Goal: Task Accomplishment & Management: Manage account settings

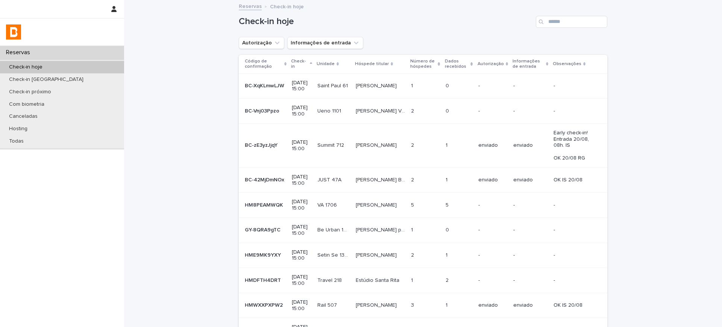
drag, startPoint x: 683, startPoint y: 96, endPoint x: 667, endPoint y: 89, distance: 17.2
click at [682, 96] on div "Loading... Saving… Loading... Saving… Check-in hoje Autorização Informações de …" at bounding box center [423, 204] width 598 height 406
click at [252, 44] on button "Autorização" at bounding box center [261, 43] width 45 height 12
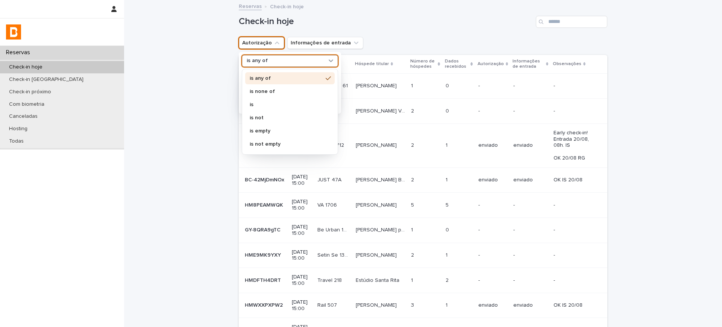
click at [253, 58] on p "is any of" at bounding box center [257, 61] width 21 height 6
click at [265, 117] on p "is not" at bounding box center [286, 117] width 73 height 5
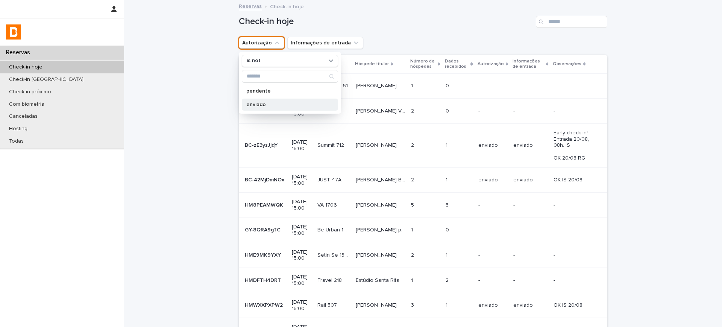
click at [260, 105] on p "enviado" at bounding box center [286, 104] width 80 height 5
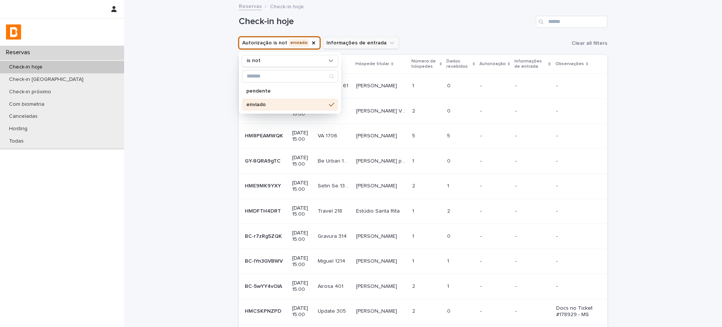
click at [358, 45] on button "Informações de entrada" at bounding box center [361, 43] width 76 height 12
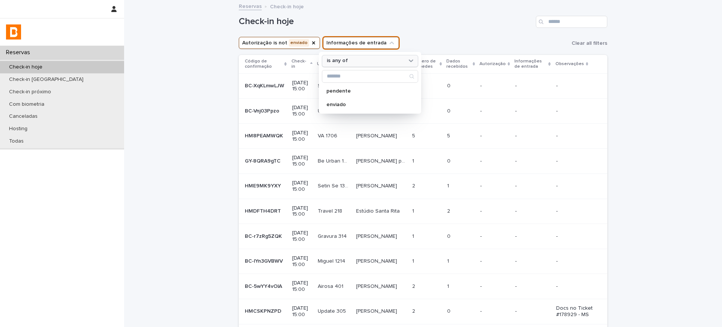
click at [346, 62] on div "is any of" at bounding box center [365, 61] width 83 height 8
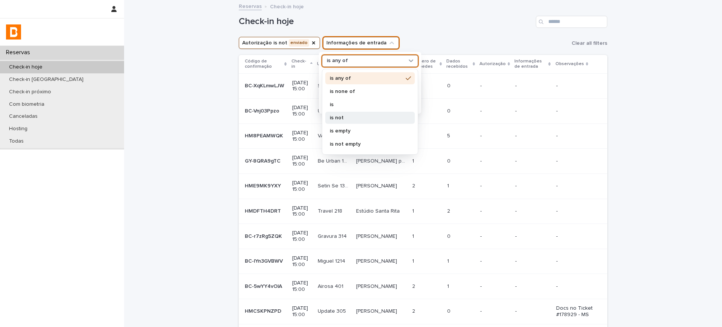
click at [330, 118] on p "is not" at bounding box center [366, 117] width 73 height 5
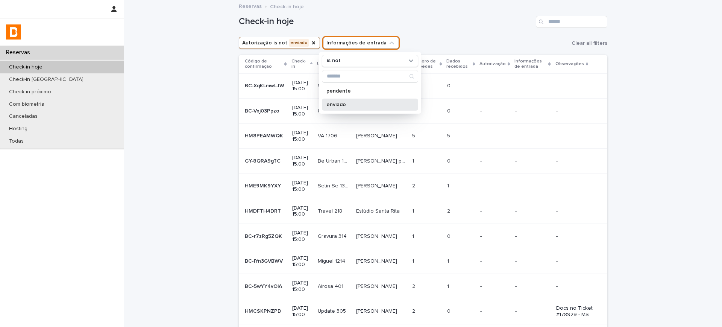
click at [332, 106] on p "enviado" at bounding box center [366, 104] width 80 height 5
click at [488, 26] on h1 "Check-in hoje" at bounding box center [386, 21] width 294 height 11
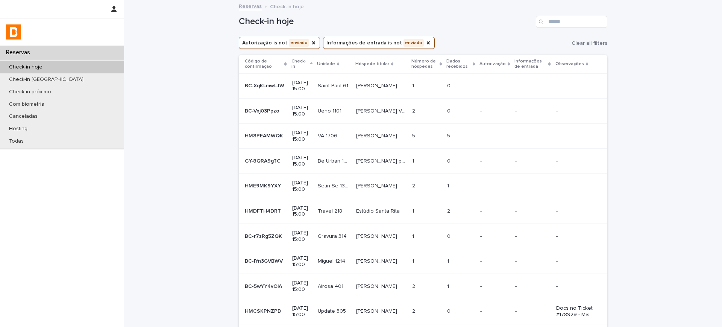
click at [455, 64] on p "Dados recebidos" at bounding box center [458, 64] width 24 height 14
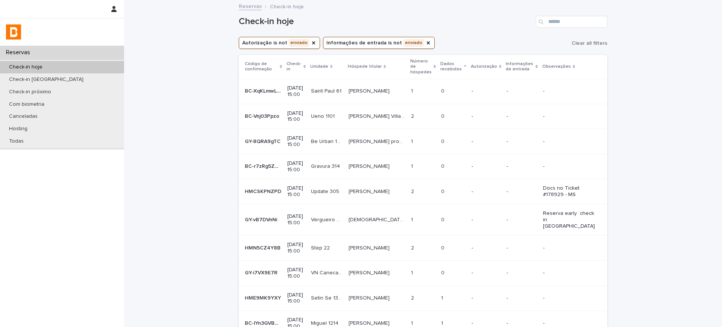
click at [455, 63] on p "Dados recebidos" at bounding box center [450, 67] width 21 height 14
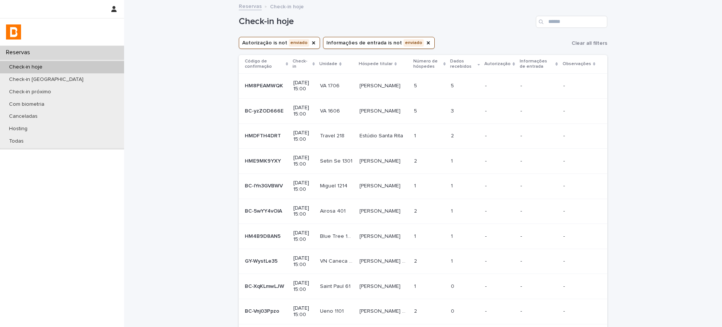
click at [450, 61] on th "Dados recebidos" at bounding box center [465, 64] width 34 height 18
click at [374, 96] on td "[PERSON_NAME]" at bounding box center [383, 85] width 55 height 25
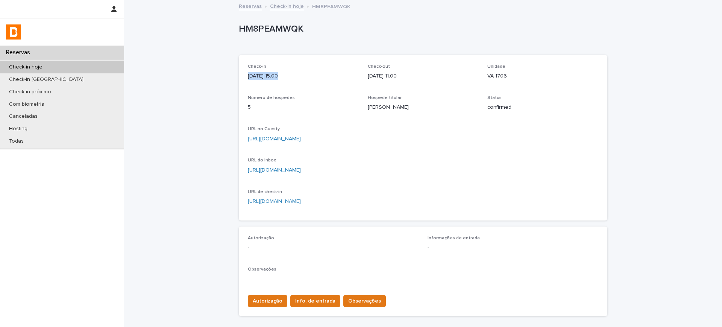
drag, startPoint x: 236, startPoint y: 74, endPoint x: 318, endPoint y: 91, distance: 83.5
click at [277, 79] on div "Check-in [DATE] 15:00 Check-out [DATE] 11:00 Unidade VA 1706 Número de hóspedes…" at bounding box center [423, 137] width 368 height 165
drag, startPoint x: 345, startPoint y: 77, endPoint x: 423, endPoint y: 88, distance: 78.1
click at [397, 82] on div "Check-in [DATE] 15:00 Check-out [DATE] 11:00 Unidade VA 1706 Número de hóspedes…" at bounding box center [423, 137] width 350 height 147
drag, startPoint x: 491, startPoint y: 77, endPoint x: 530, endPoint y: 84, distance: 39.7
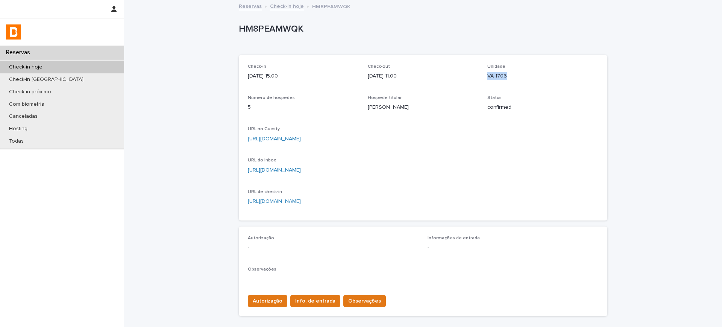
click at [530, 84] on div "Check-in [DATE] 15:00 Check-out [DATE] 11:00 Unidade VA 1706 Número de hóspedes…" at bounding box center [423, 137] width 350 height 147
click at [260, 97] on span "Número de hóspedes" at bounding box center [271, 97] width 47 height 5
click at [368, 106] on p "[PERSON_NAME]" at bounding box center [423, 107] width 111 height 8
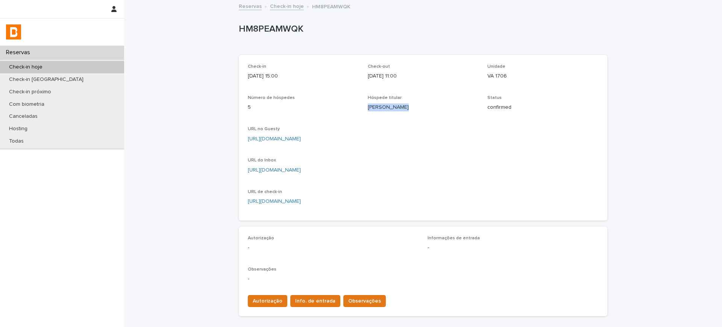
click at [292, 138] on link "[URL][DOMAIN_NAME]" at bounding box center [274, 138] width 53 height 5
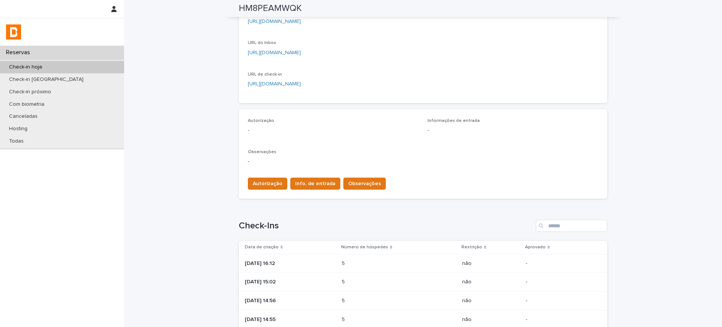
scroll to position [223, 0]
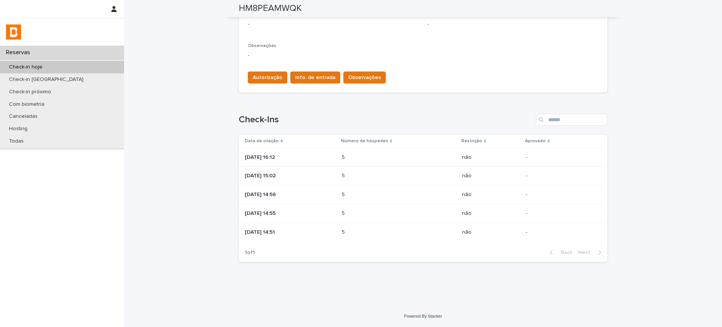
click at [279, 232] on p "[DATE] 14:51" at bounding box center [290, 232] width 91 height 6
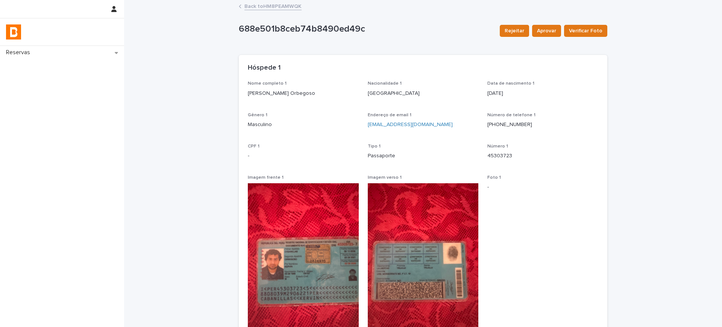
drag, startPoint x: 242, startPoint y: 94, endPoint x: 319, endPoint y: 97, distance: 77.1
click at [319, 97] on div "Nome completo 1 [PERSON_NAME] Orbegoso Nacionalidade 1 [DEMOGRAPHIC_DATA] Data …" at bounding box center [423, 229] width 368 height 296
drag, startPoint x: 363, startPoint y: 93, endPoint x: 389, endPoint y: 94, distance: 26.0
click at [389, 94] on div "Nome completo 1 [PERSON_NAME] Orbegoso Nacionalidade 1 [DEMOGRAPHIC_DATA] Data …" at bounding box center [423, 224] width 350 height 287
drag, startPoint x: 385, startPoint y: 155, endPoint x: 392, endPoint y: 155, distance: 6.8
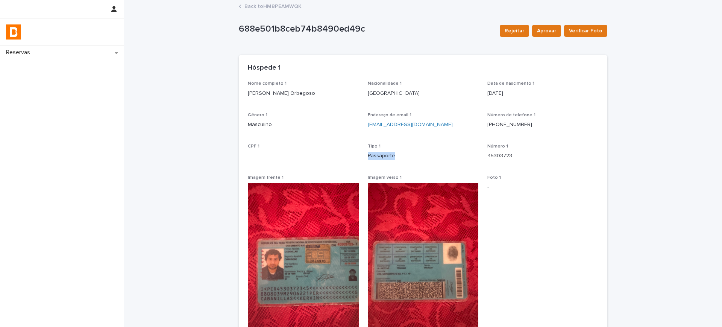
click at [392, 155] on div "Nome completo 1 [PERSON_NAME] Orbegoso Nacionalidade 1 [DEMOGRAPHIC_DATA] Data …" at bounding box center [423, 224] width 350 height 287
click at [274, 95] on p "[PERSON_NAME] Orbegoso" at bounding box center [303, 93] width 111 height 8
copy p "[PERSON_NAME] Orbegoso"
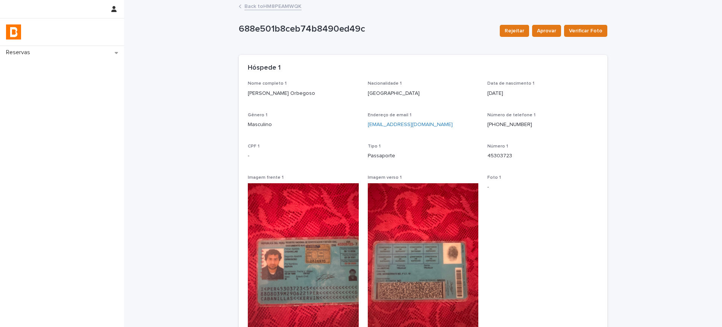
click at [503, 156] on p "45303723" at bounding box center [542, 156] width 111 height 8
copy p "45303723"
click at [268, 3] on link "Back to HM8PEAMWQK" at bounding box center [272, 6] width 57 height 9
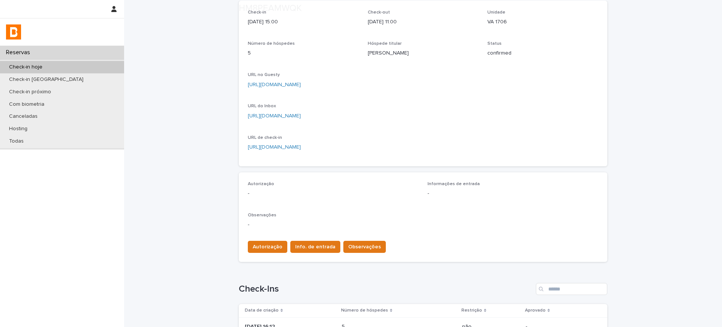
scroll to position [165, 0]
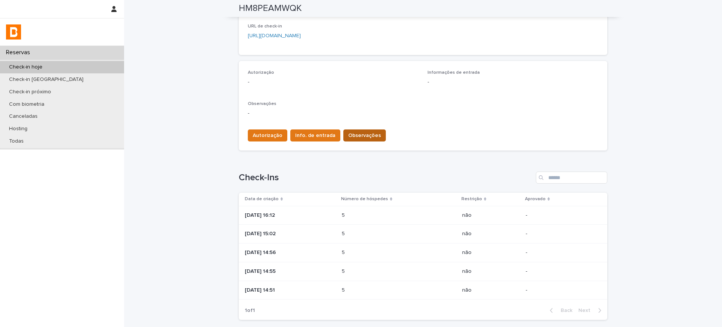
click at [365, 132] on span "Observações" at bounding box center [364, 136] width 33 height 8
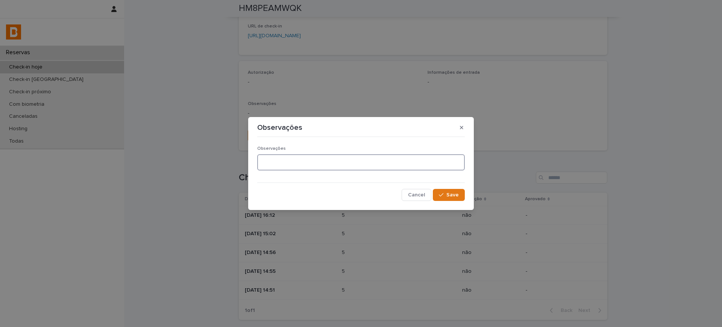
click at [317, 158] on textarea at bounding box center [361, 162] width 208 height 16
paste textarea "**********"
type textarea "**********"
drag, startPoint x: 447, startPoint y: 195, endPoint x: 398, endPoint y: 212, distance: 52.1
click at [447, 194] on span "Save" at bounding box center [452, 194] width 12 height 5
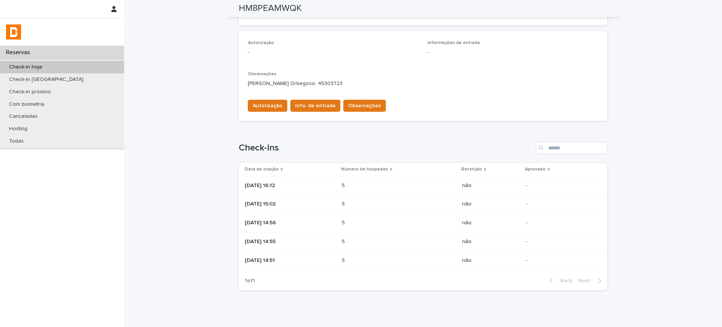
scroll to position [223, 0]
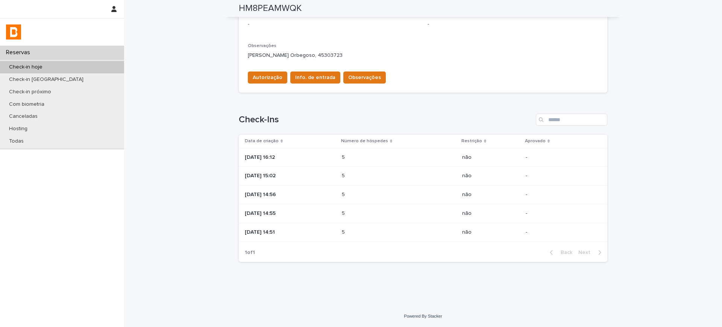
click at [278, 230] on p "[DATE] 14:51" at bounding box center [290, 232] width 91 height 6
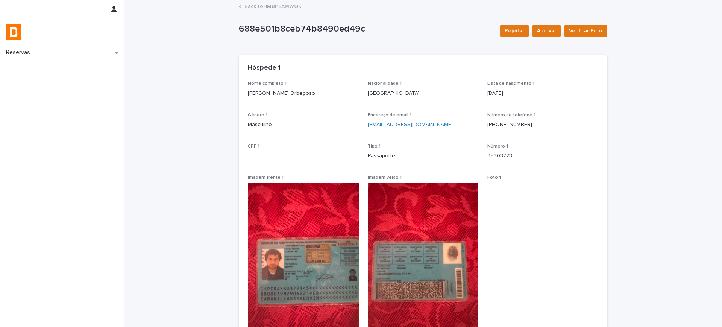
click at [258, 6] on link "Back to HM8PEAMWQK" at bounding box center [272, 6] width 57 height 9
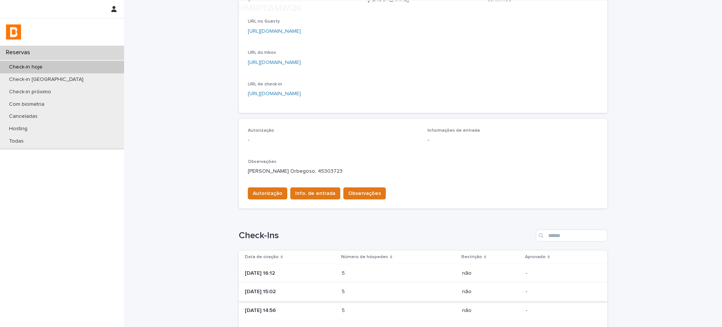
scroll to position [223, 0]
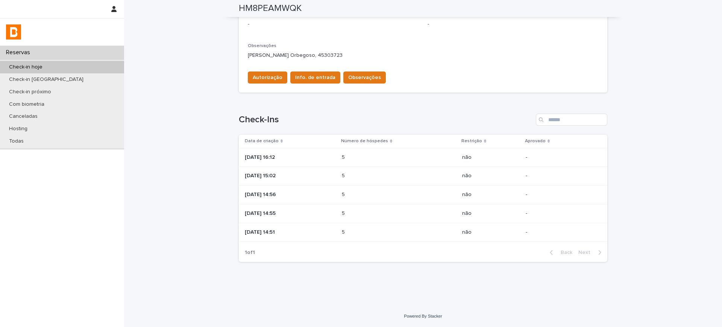
click at [277, 211] on p "[DATE] 14:55" at bounding box center [290, 213] width 91 height 6
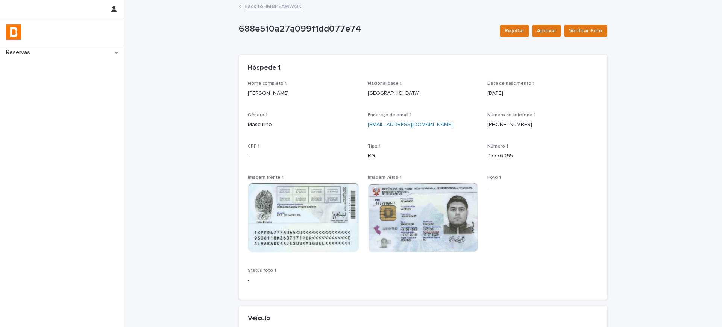
click at [280, 93] on p "[PERSON_NAME]" at bounding box center [303, 93] width 111 height 8
copy p "[PERSON_NAME]"
click at [500, 159] on div "Número 1 47776065" at bounding box center [542, 155] width 111 height 22
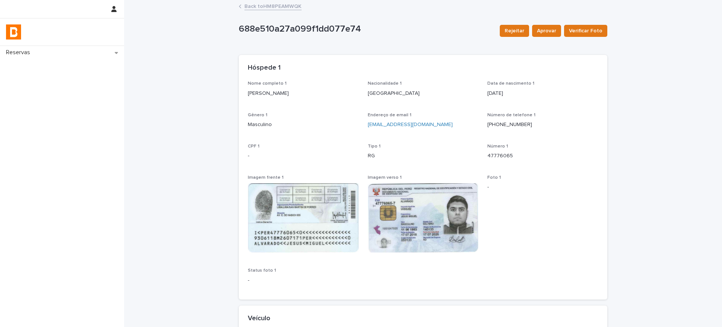
click at [499, 156] on p "47776065" at bounding box center [542, 156] width 111 height 8
copy p "47776065"
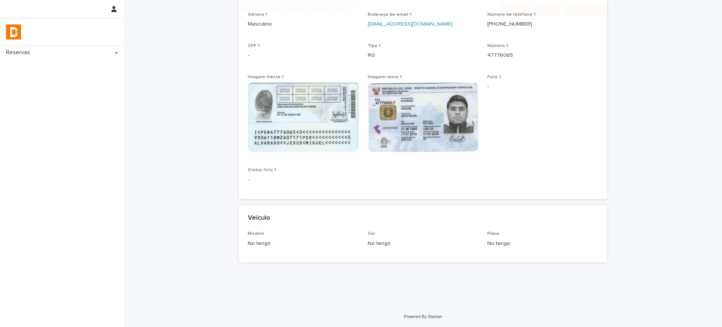
scroll to position [101, 0]
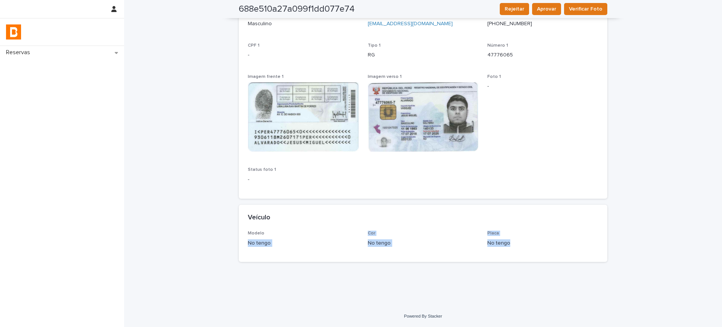
drag, startPoint x: 242, startPoint y: 242, endPoint x: 540, endPoint y: 252, distance: 297.5
click at [540, 252] on div "Modelo No tengo Cor No tengo Placa No tengo" at bounding box center [423, 245] width 368 height 31
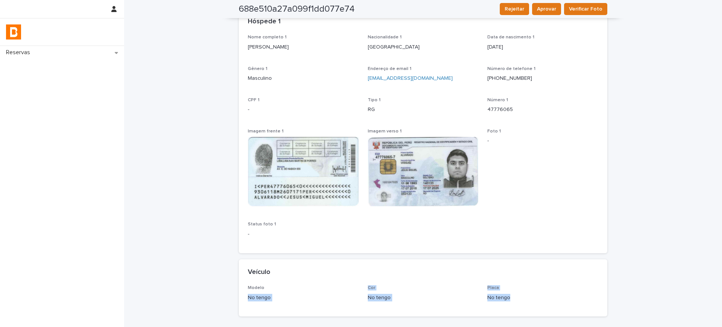
scroll to position [0, 0]
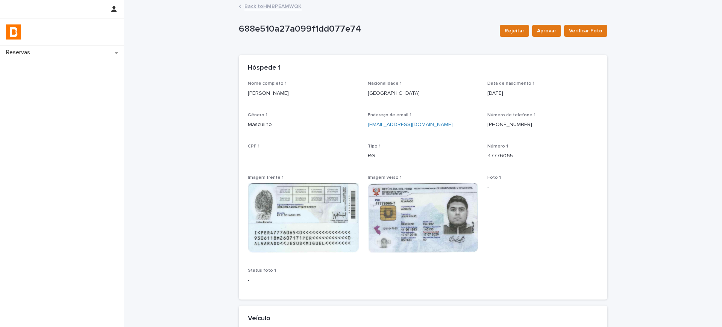
click at [273, 9] on link "Back to HM8PEAMWQK" at bounding box center [272, 6] width 57 height 9
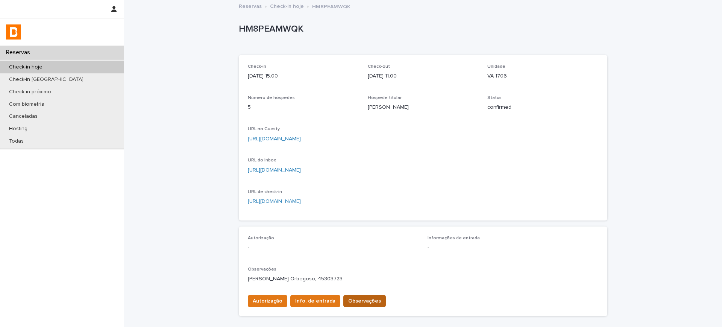
click at [362, 303] on span "Observações" at bounding box center [364, 301] width 33 height 8
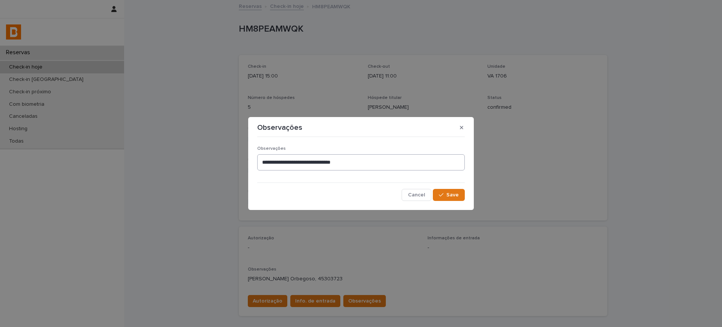
click at [386, 170] on div "**********" at bounding box center [361, 161] width 208 height 30
click at [385, 165] on textarea "**********" at bounding box center [361, 162] width 208 height 16
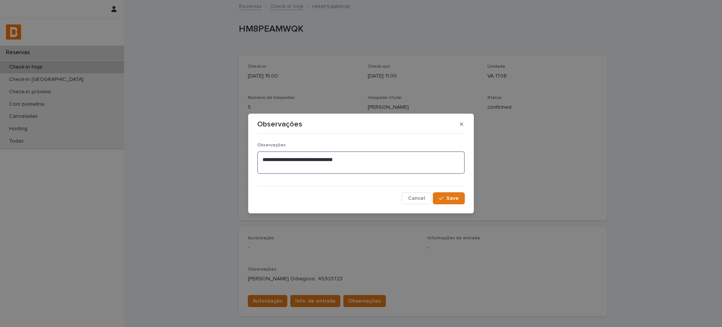
paste textarea "**********"
type textarea "**********"
drag, startPoint x: 456, startPoint y: 200, endPoint x: 454, endPoint y: 225, distance: 25.3
click at [456, 199] on span "Save" at bounding box center [452, 198] width 12 height 5
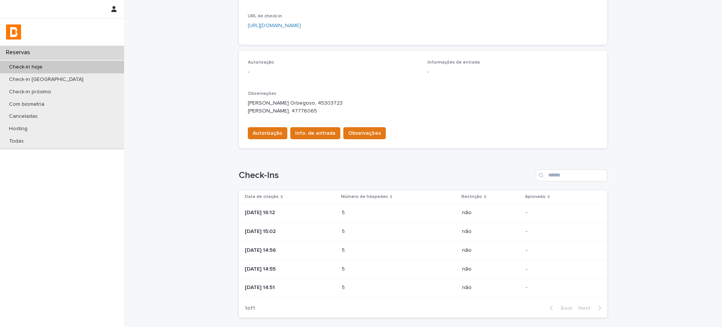
scroll to position [231, 0]
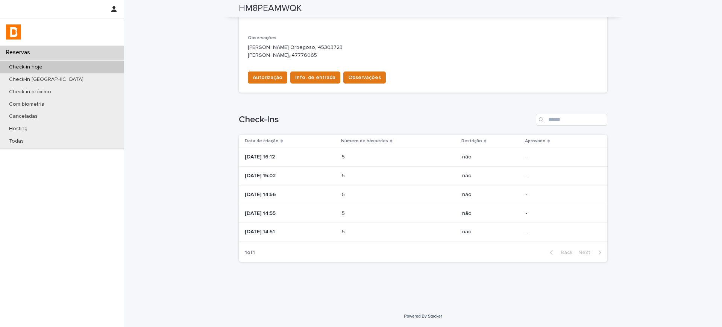
click at [275, 195] on p "[DATE] 14:56" at bounding box center [290, 194] width 91 height 6
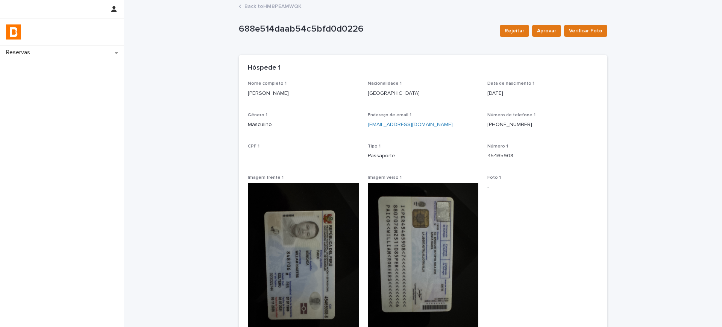
drag, startPoint x: 283, startPoint y: 98, endPoint x: 281, endPoint y: 94, distance: 4.9
click at [283, 97] on div "Nome completo 1 [PERSON_NAME]" at bounding box center [303, 92] width 111 height 22
click at [281, 94] on p "[PERSON_NAME]" at bounding box center [303, 93] width 111 height 8
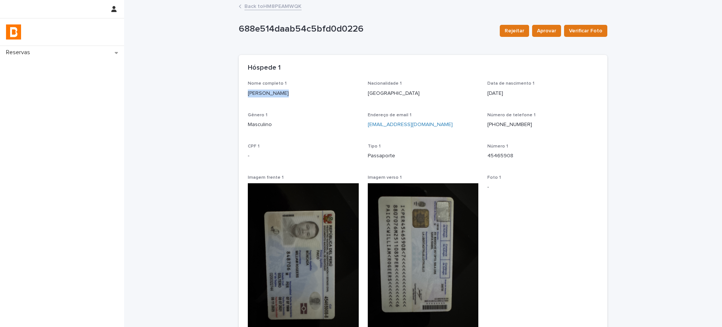
copy p "[PERSON_NAME]"
click at [371, 155] on p "Passaporte" at bounding box center [423, 156] width 111 height 8
drag, startPoint x: 510, startPoint y: 163, endPoint x: 502, endPoint y: 158, distance: 9.4
click at [507, 162] on div "Número 1 45465908" at bounding box center [542, 155] width 111 height 22
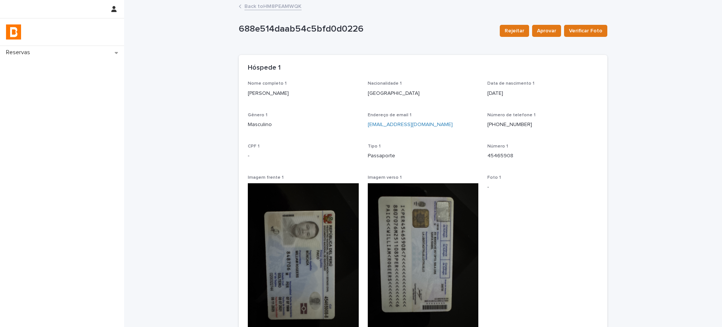
click at [500, 158] on p "45465908" at bounding box center [542, 156] width 111 height 8
copy p "45465908"
click at [279, 8] on link "Back to HM8PEAMWQK" at bounding box center [272, 6] width 57 height 9
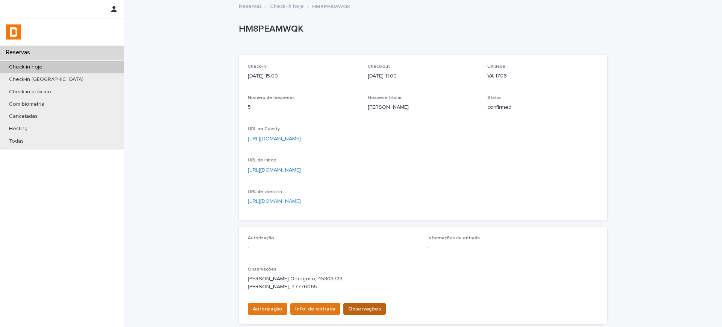
click at [355, 304] on button "Observações" at bounding box center [364, 309] width 42 height 12
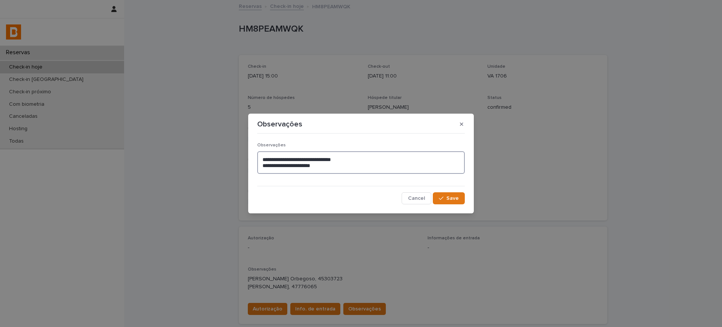
click at [360, 171] on textarea "**********" at bounding box center [361, 162] width 208 height 23
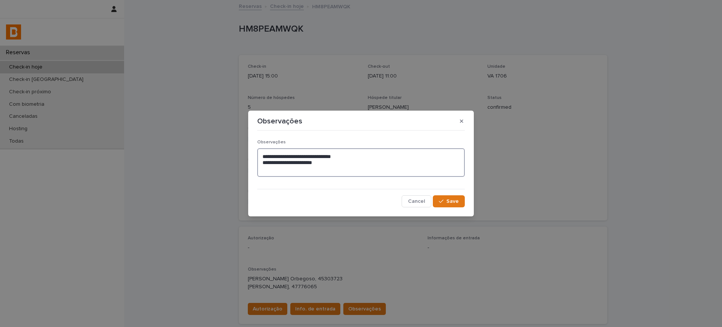
paste textarea "**********"
type textarea "**********"
click at [457, 203] on button "Save" at bounding box center [449, 201] width 32 height 12
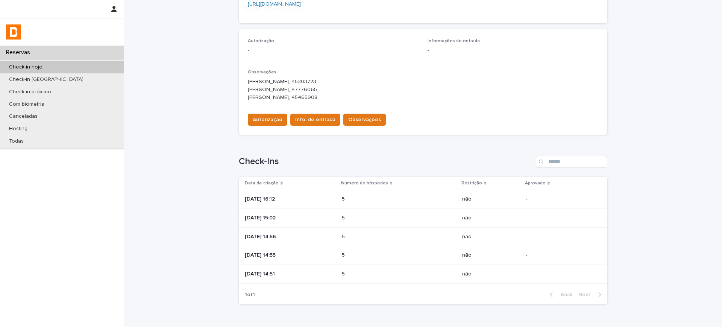
scroll to position [235, 0]
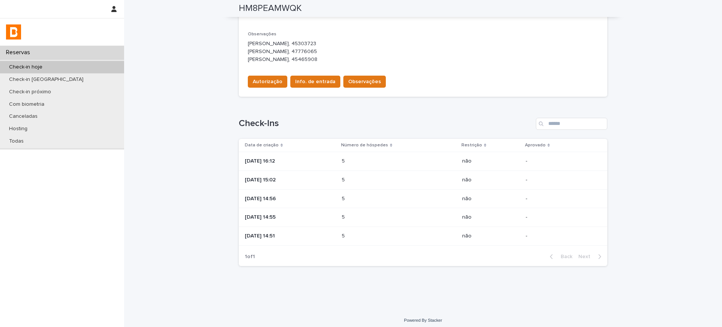
click at [282, 177] on p "[DATE] 15:02" at bounding box center [290, 180] width 91 height 6
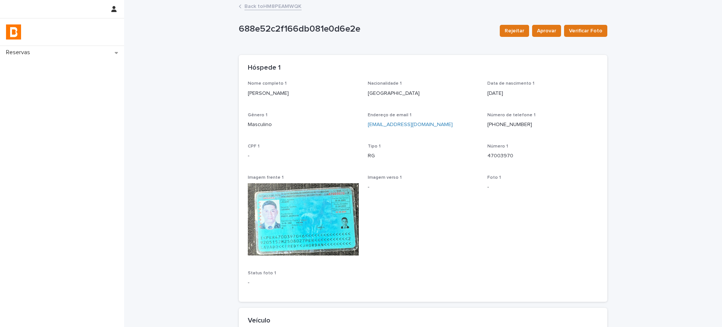
click at [274, 91] on p "[PERSON_NAME]" at bounding box center [303, 93] width 111 height 8
copy p "[PERSON_NAME]"
click at [498, 159] on p "47003970" at bounding box center [542, 156] width 111 height 8
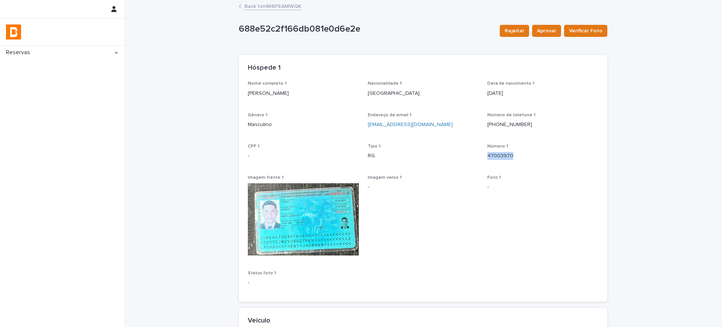
click at [498, 158] on p "47003970" at bounding box center [542, 156] width 111 height 8
copy p "47003970"
click at [271, 7] on link "Back to HM8PEAMWQK" at bounding box center [272, 6] width 57 height 9
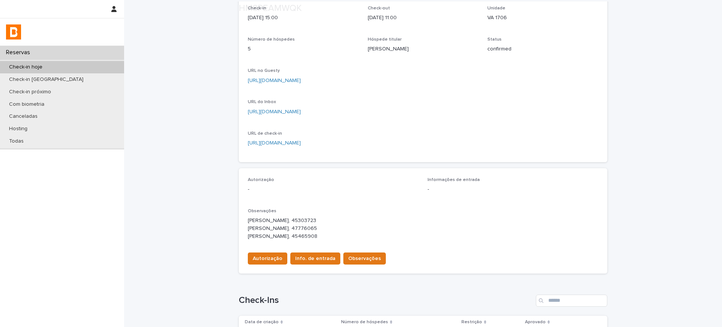
scroll to position [235, 0]
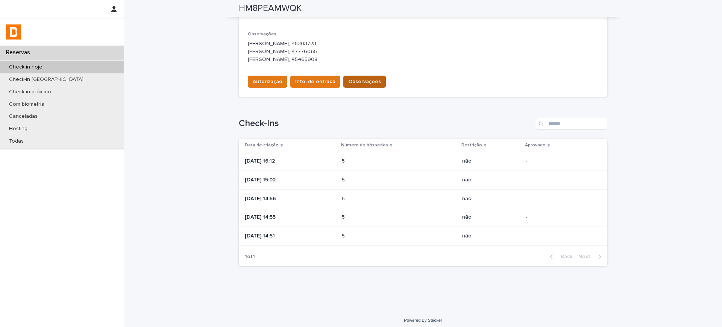
click at [357, 81] on span "Observações" at bounding box center [364, 82] width 33 height 8
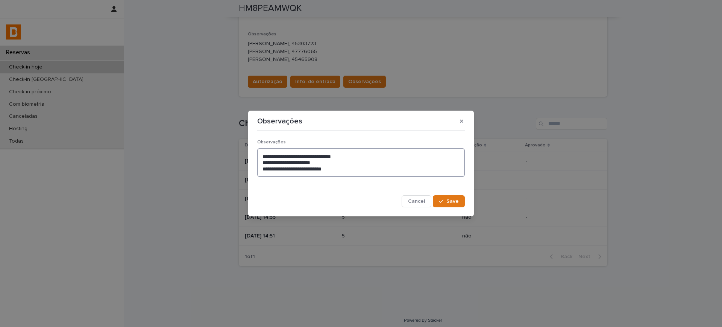
click at [370, 169] on textarea "**********" at bounding box center [361, 162] width 208 height 29
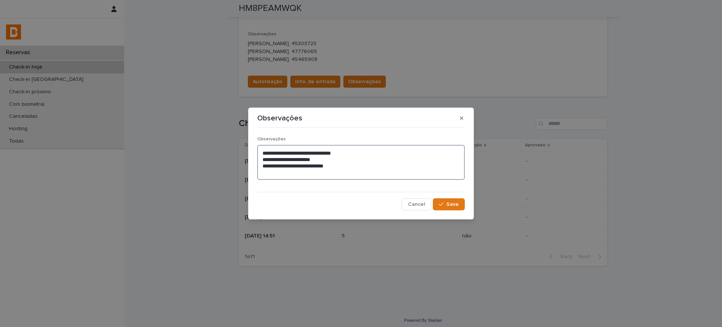
paste textarea "**********"
type textarea "**********"
click at [461, 207] on button "Save" at bounding box center [449, 204] width 32 height 12
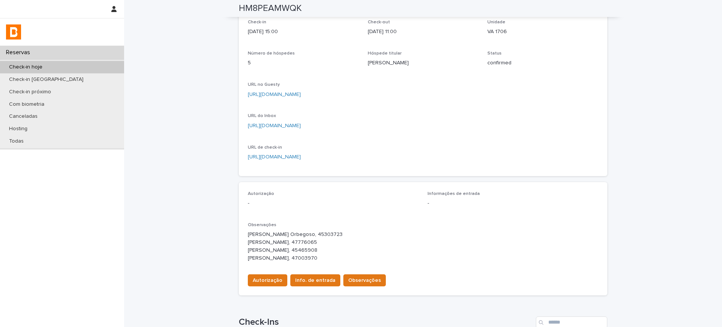
scroll to position [4, 0]
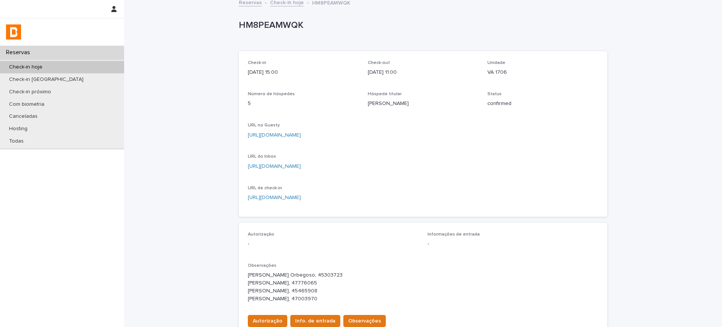
click at [497, 72] on p "VA 1706" at bounding box center [542, 72] width 111 height 8
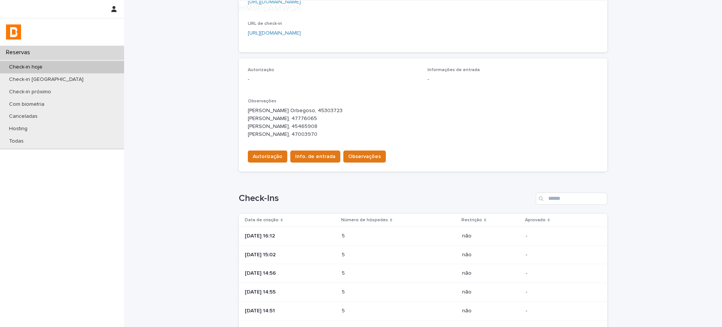
scroll to position [247, 0]
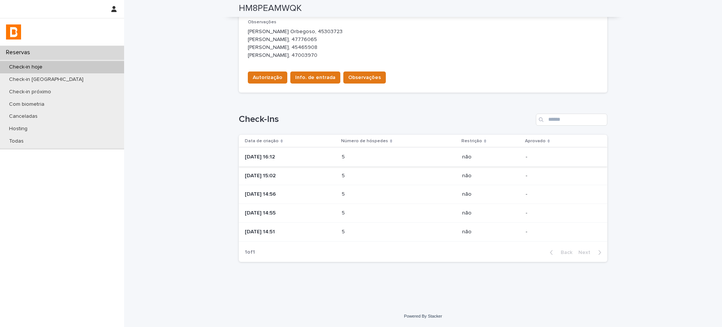
drag, startPoint x: 277, startPoint y: 146, endPoint x: 277, endPoint y: 150, distance: 4.1
click at [277, 147] on table "Data de criação Número de hóspedes Restrição Aprovado [DATE] 16:12 5 5 não - [D…" at bounding box center [423, 188] width 368 height 107
click at [277, 326] on div at bounding box center [361, 327] width 722 height 0
click at [327, 150] on td "[DATE] 16:12" at bounding box center [289, 156] width 100 height 19
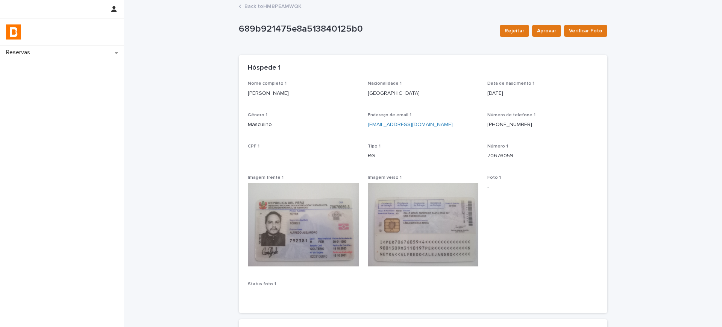
click at [262, 90] on p "[PERSON_NAME]" at bounding box center [303, 93] width 111 height 8
copy p "[PERSON_NAME]"
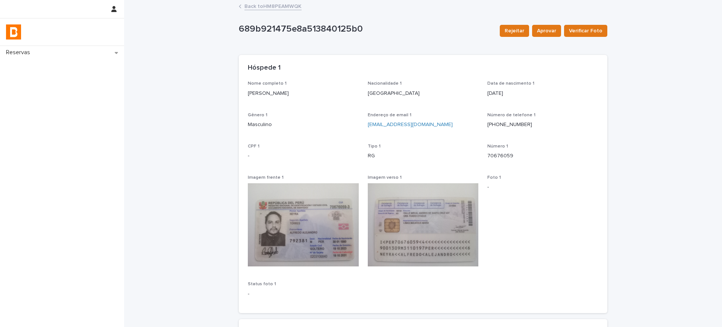
click at [490, 158] on p "70676059" at bounding box center [542, 156] width 111 height 8
copy p "70676059"
click at [262, 8] on link "Back to HM8PEAMWQK" at bounding box center [272, 6] width 57 height 9
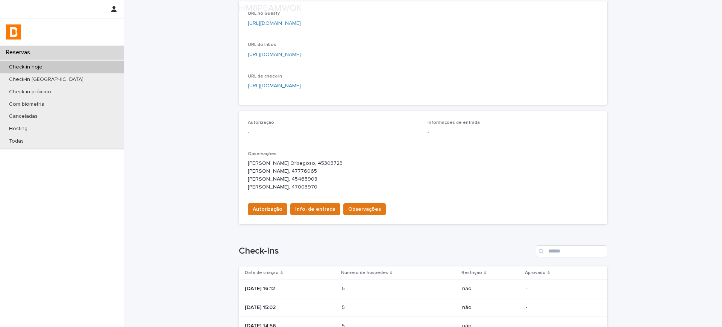
scroll to position [188, 0]
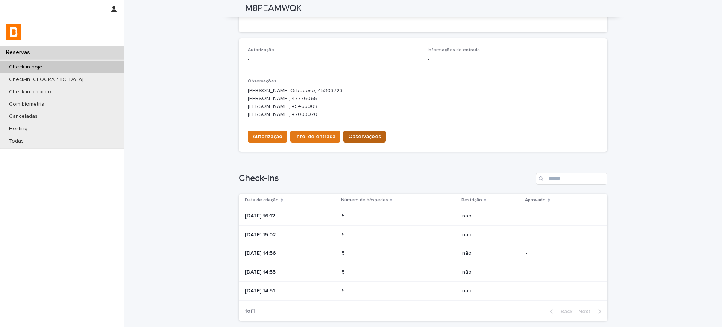
click at [356, 140] on button "Observações" at bounding box center [364, 136] width 42 height 12
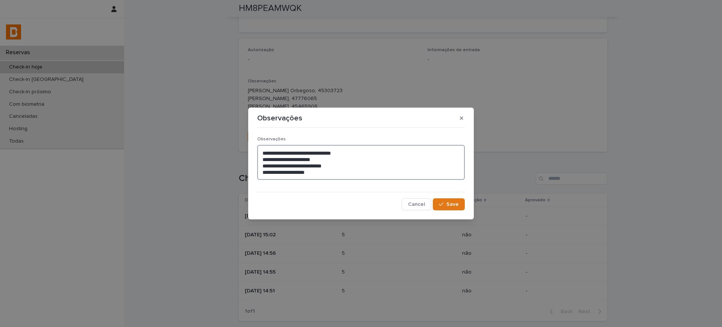
click at [361, 177] on textarea "**********" at bounding box center [361, 162] width 208 height 35
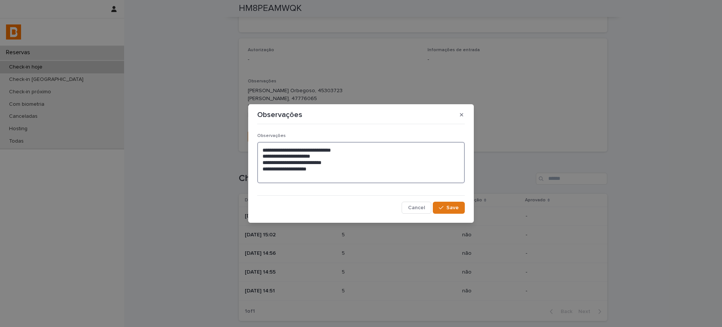
paste textarea "********"
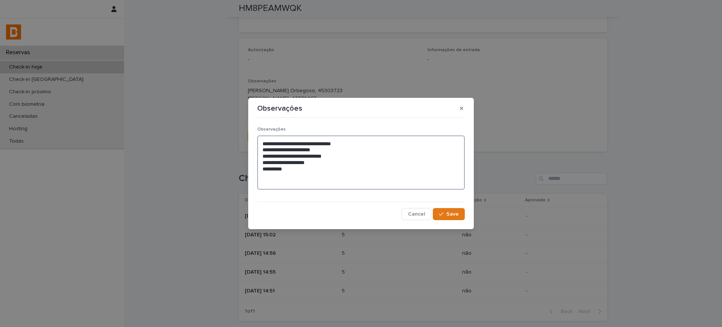
click at [259, 170] on textarea "**********" at bounding box center [361, 162] width 208 height 54
paste textarea "**********"
type textarea "**********"
click at [446, 214] on div "button" at bounding box center [443, 213] width 8 height 5
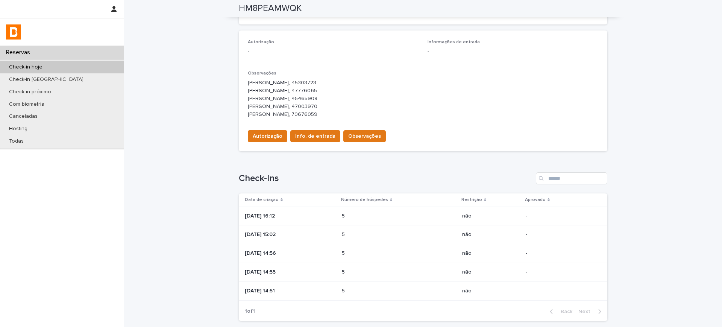
click at [282, 83] on p "[PERSON_NAME], 45303723 [PERSON_NAME], 47776065 [PERSON_NAME], 45465908 [PERSON…" at bounding box center [423, 98] width 350 height 39
drag, startPoint x: 260, startPoint y: 81, endPoint x: 282, endPoint y: 127, distance: 51.6
click at [282, 124] on div "Observações [PERSON_NAME], 45303723 [PERSON_NAME], 47776065 [PERSON_NAME], 4546…" at bounding box center [423, 97] width 350 height 53
click at [357, 118] on p "[PERSON_NAME], 45303723 [PERSON_NAME], 47776065 [PERSON_NAME], 45465908 [PERSON…" at bounding box center [423, 98] width 350 height 39
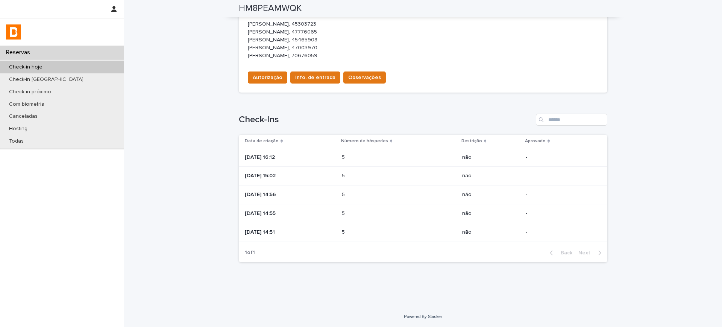
scroll to position [27, 0]
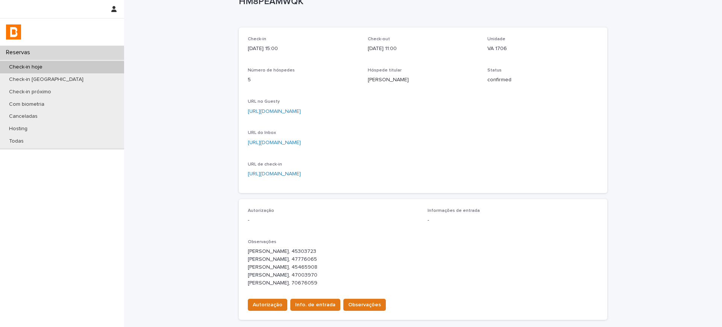
click at [490, 50] on p "VA 1706" at bounding box center [542, 49] width 111 height 8
drag, startPoint x: 242, startPoint y: 251, endPoint x: 349, endPoint y: 290, distance: 112.9
click at [349, 290] on div "Autorização - Informações de entrada - Observações [PERSON_NAME], 45303723 [PER…" at bounding box center [423, 259] width 368 height 121
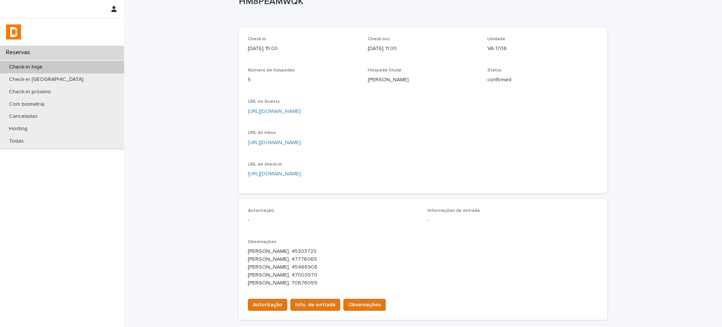
click at [488, 46] on p "VA 1706" at bounding box center [542, 49] width 111 height 8
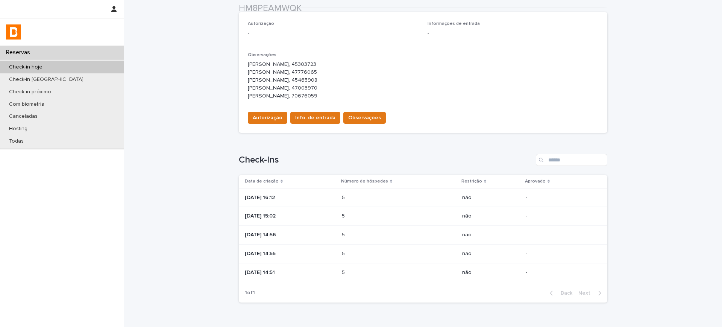
scroll to position [215, 0]
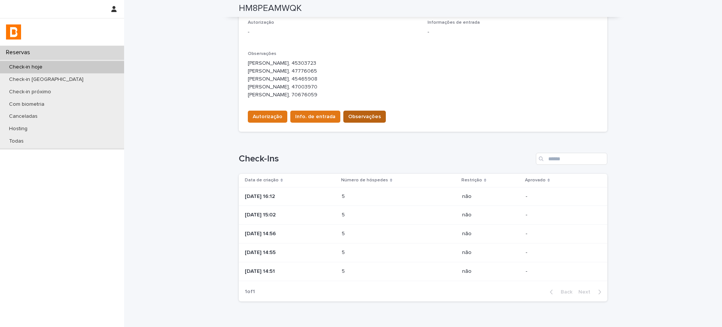
click at [362, 120] on span "Observações" at bounding box center [364, 117] width 33 height 8
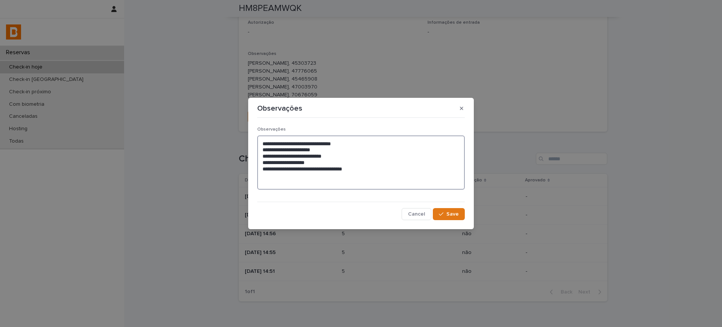
click at [262, 139] on textarea "**********" at bounding box center [361, 162] width 208 height 54
click at [263, 140] on textarea "**********" at bounding box center [361, 162] width 208 height 54
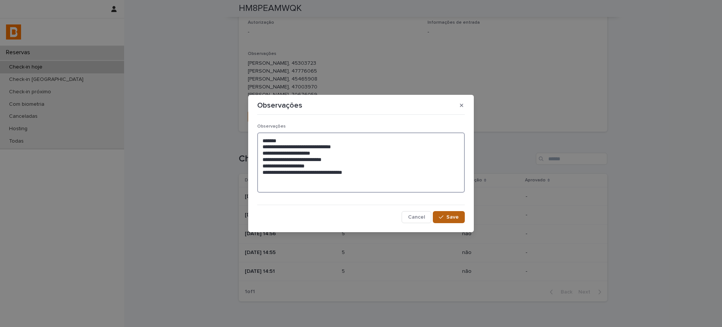
type textarea "**********"
click at [450, 218] on span "Save" at bounding box center [452, 216] width 12 height 5
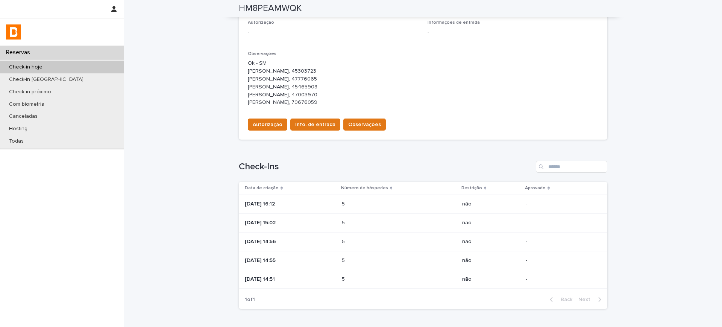
scroll to position [219, 0]
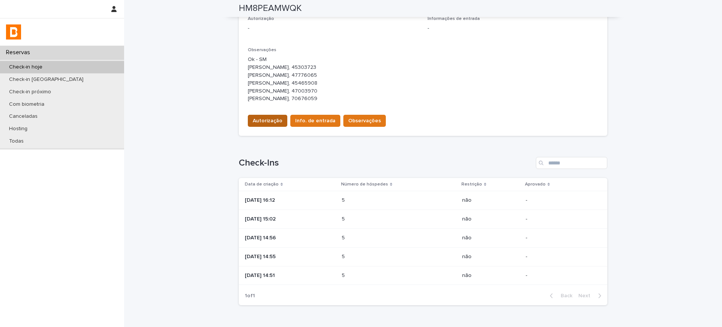
click at [265, 124] on span "Autorização" at bounding box center [268, 121] width 30 height 8
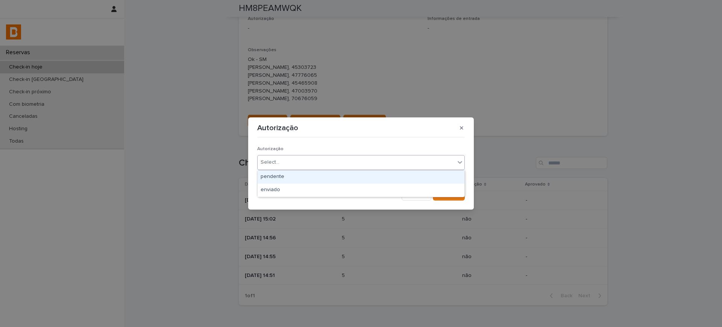
click at [270, 164] on div "Select..." at bounding box center [270, 162] width 19 height 8
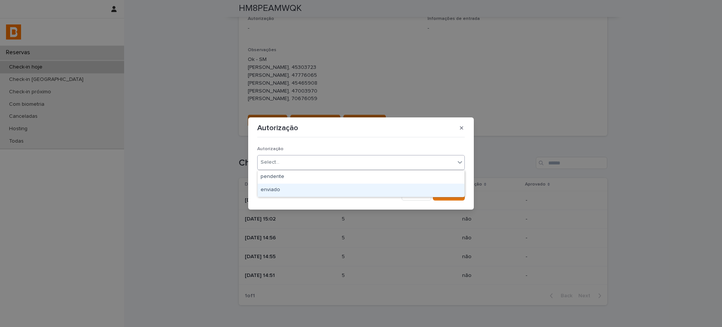
drag, startPoint x: 276, startPoint y: 182, endPoint x: 278, endPoint y: 190, distance: 8.0
click at [278, 190] on div "enviado" at bounding box center [361, 189] width 207 height 13
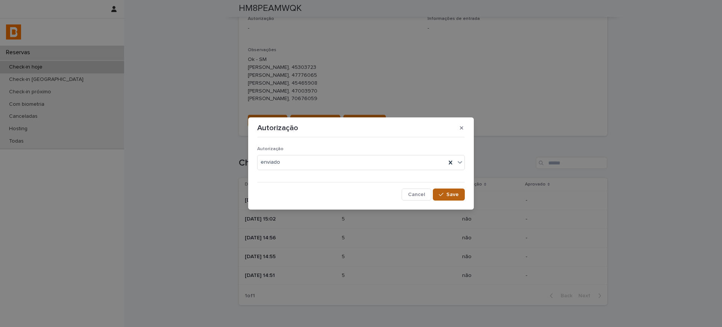
click at [443, 197] on button "Save" at bounding box center [449, 194] width 32 height 12
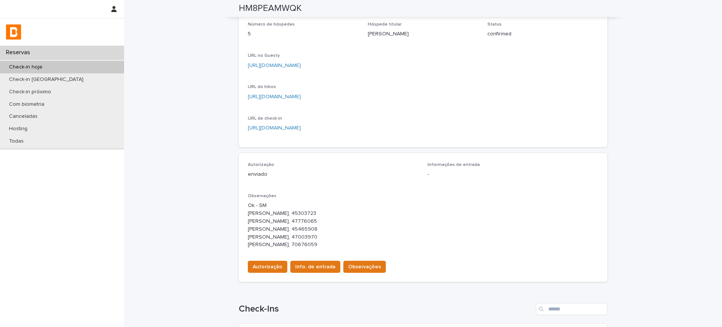
scroll to position [0, 0]
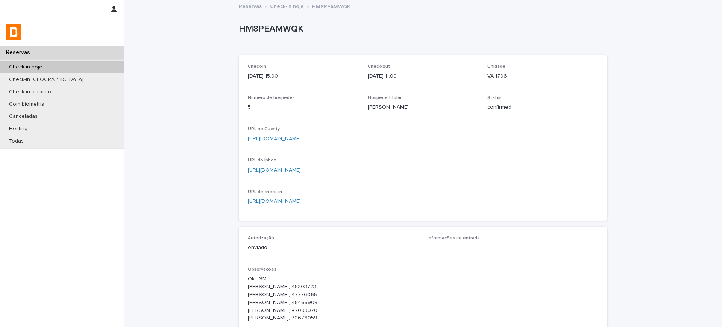
click at [487, 76] on p "VA 1706" at bounding box center [542, 76] width 111 height 8
drag, startPoint x: 487, startPoint y: 76, endPoint x: 479, endPoint y: 91, distance: 16.5
click at [487, 76] on p "VA 1706" at bounding box center [542, 76] width 111 height 8
click at [500, 69] on div "Unidade VA 1706" at bounding box center [542, 75] width 111 height 22
click at [498, 77] on p "VA 1706" at bounding box center [542, 76] width 111 height 8
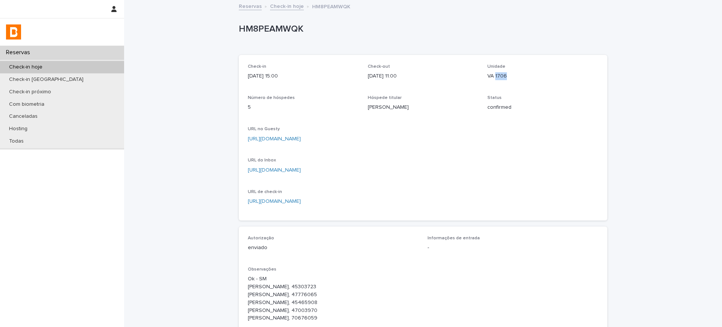
click at [498, 77] on p "VA 1706" at bounding box center [542, 76] width 111 height 8
click at [613, 155] on div "Loading... Saving… Loading... Saving… HM8PEAMWQK HM8PEAMWQK Sorry, there was an…" at bounding box center [423, 284] width 598 height 567
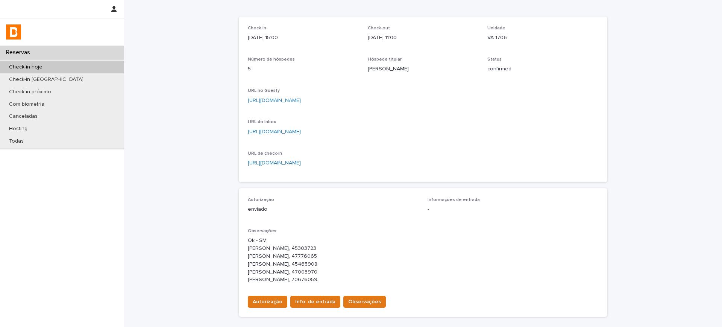
scroll to position [94, 0]
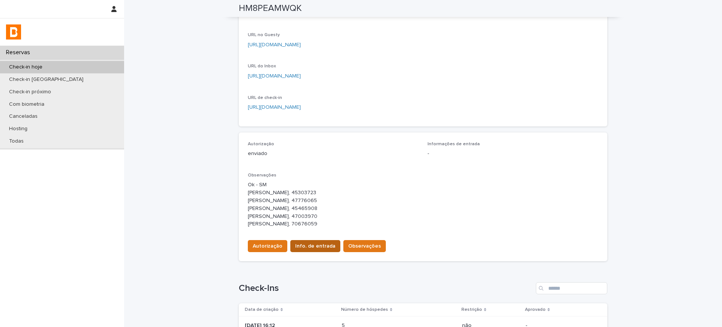
click at [309, 252] on button "Info. de entrada" at bounding box center [315, 246] width 50 height 12
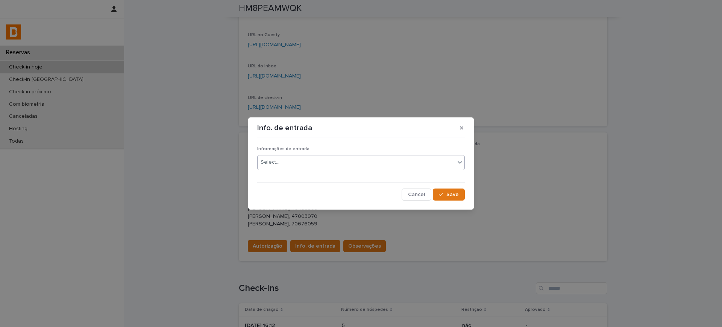
click at [299, 165] on div "Select..." at bounding box center [356, 162] width 197 height 12
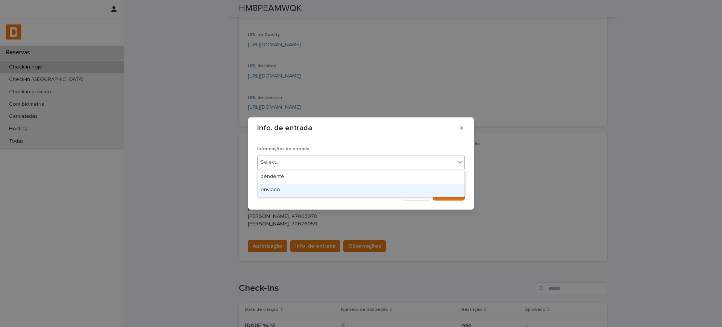
click at [293, 191] on div "enviado" at bounding box center [361, 189] width 207 height 13
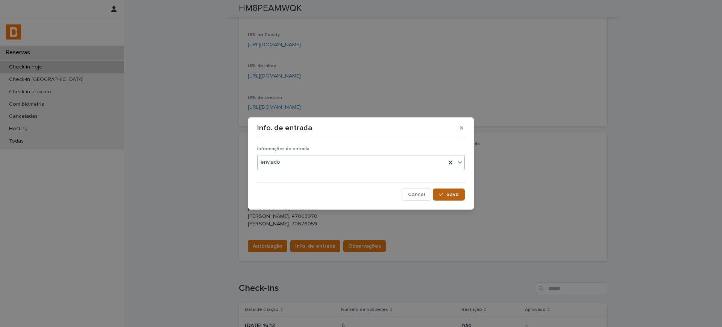
click at [453, 192] on span "Save" at bounding box center [452, 194] width 12 height 5
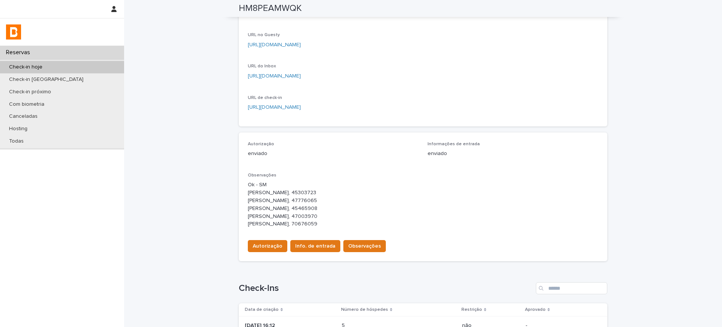
scroll to position [0, 0]
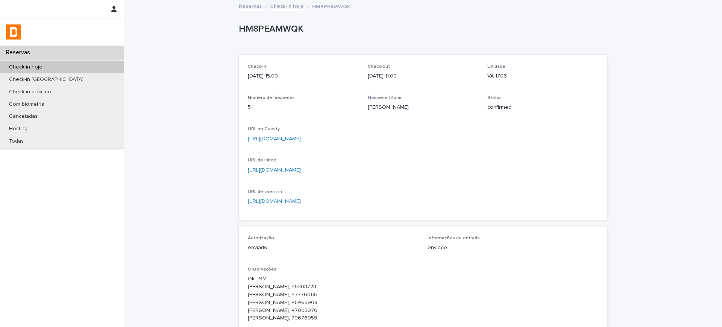
click at [284, 7] on link "Check-in hoje" at bounding box center [287, 6] width 34 height 9
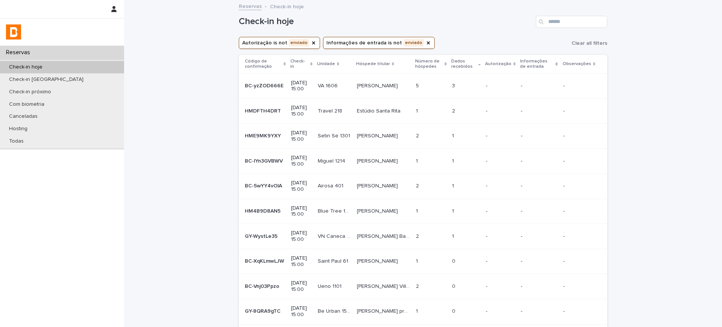
click at [379, 86] on p "[PERSON_NAME]" at bounding box center [378, 85] width 42 height 8
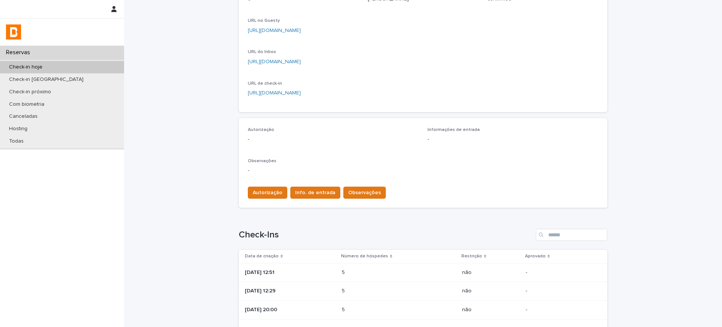
scroll to position [186, 0]
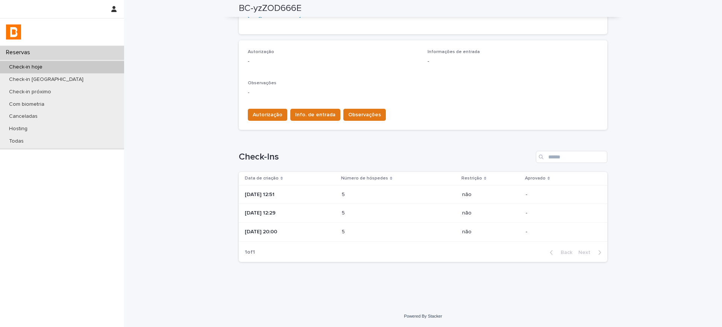
click at [322, 194] on p "[DATE] 12:51" at bounding box center [290, 194] width 91 height 6
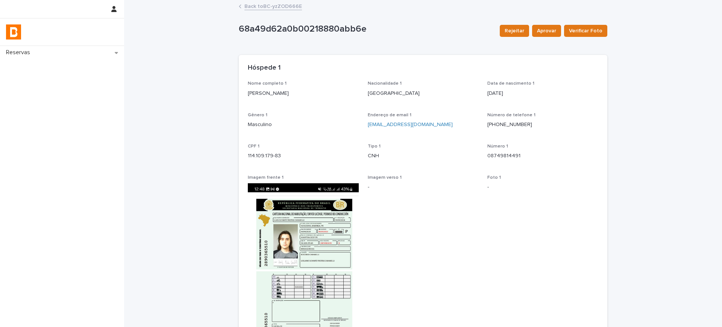
click at [264, 9] on link "Back to BC-yzZOD666E" at bounding box center [273, 6] width 58 height 9
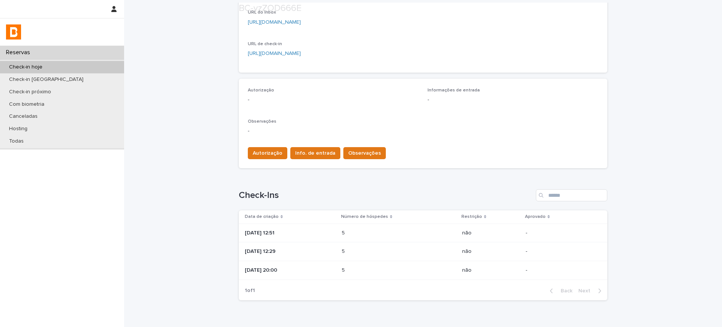
scroll to position [186, 0]
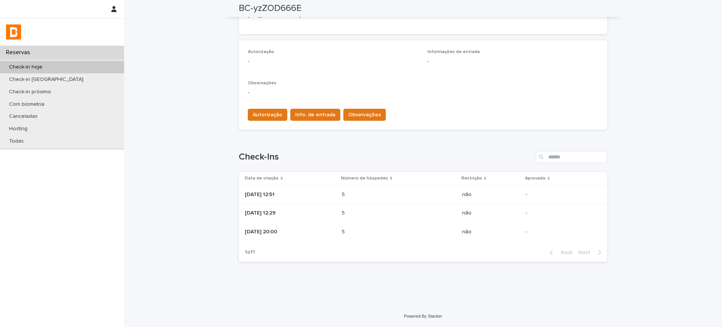
click at [311, 218] on div "[DATE] 12:29" at bounding box center [290, 213] width 91 height 12
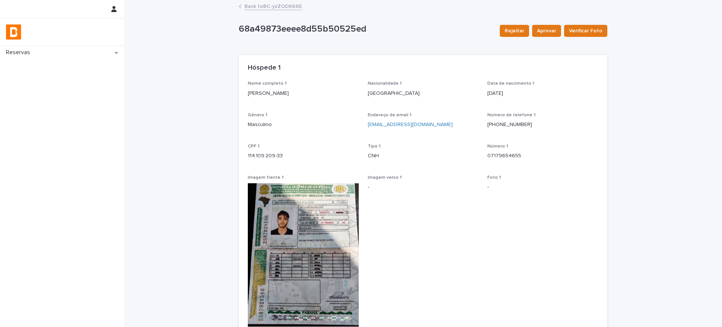
click at [272, 4] on link "Back to BC-yzZOD666E" at bounding box center [273, 6] width 58 height 9
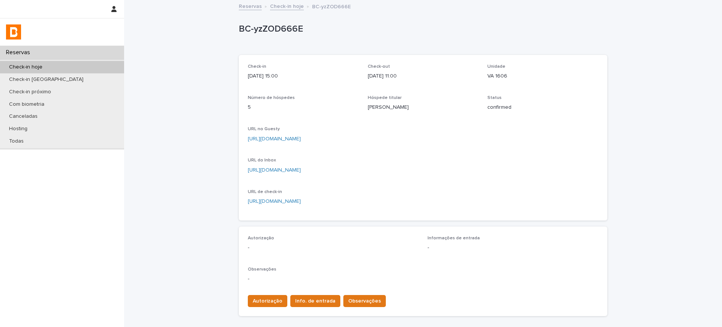
click at [284, 2] on link "Check-in hoje" at bounding box center [287, 6] width 34 height 9
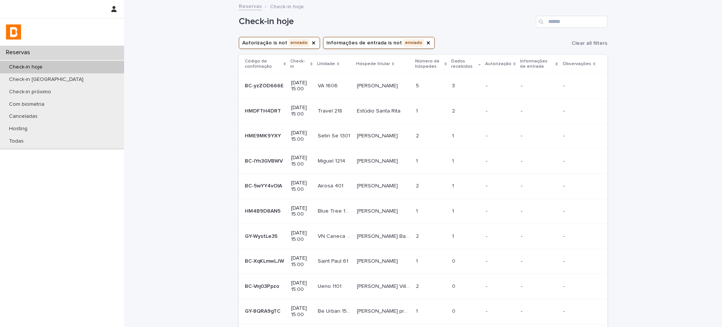
click at [402, 111] on p "Estúdio Santa Rita" at bounding box center [379, 110] width 45 height 8
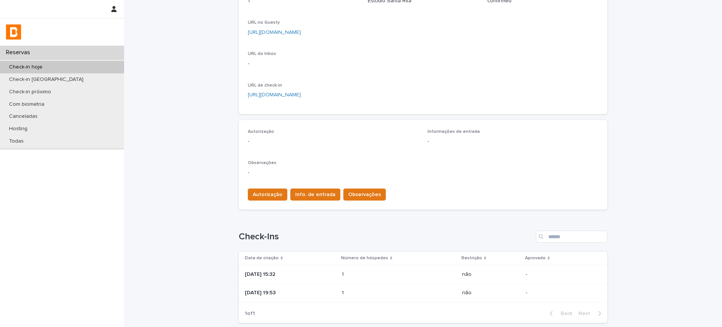
scroll to position [167, 0]
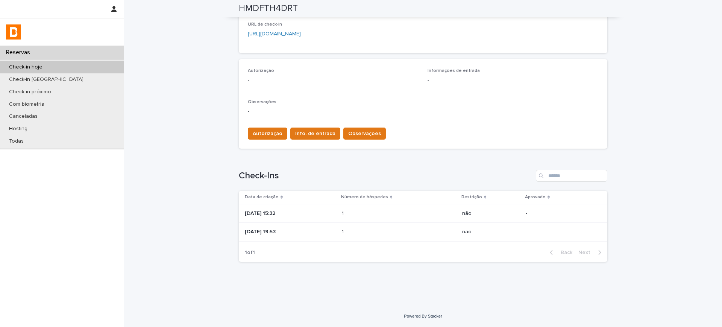
click at [295, 214] on p "[DATE] 15:32" at bounding box center [290, 213] width 91 height 6
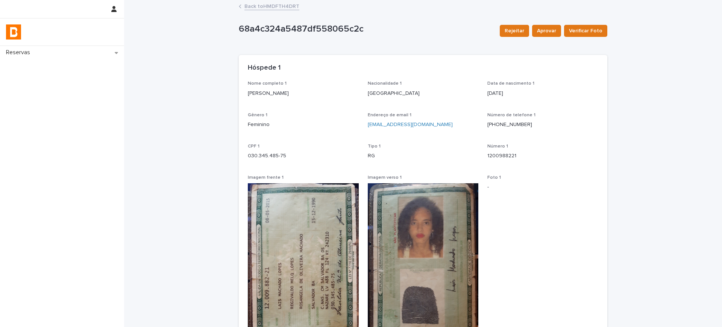
click at [255, 3] on link "Back to HMDFTH4DRT" at bounding box center [271, 6] width 55 height 9
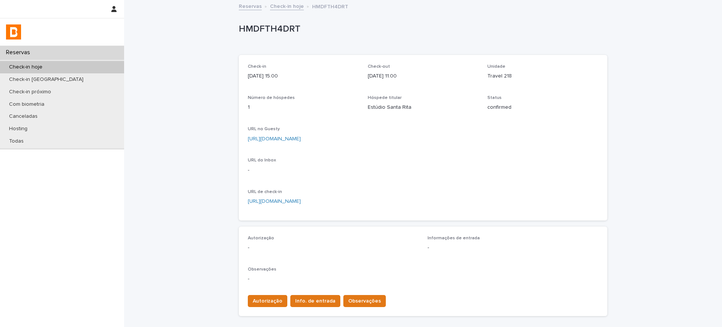
scroll to position [167, 0]
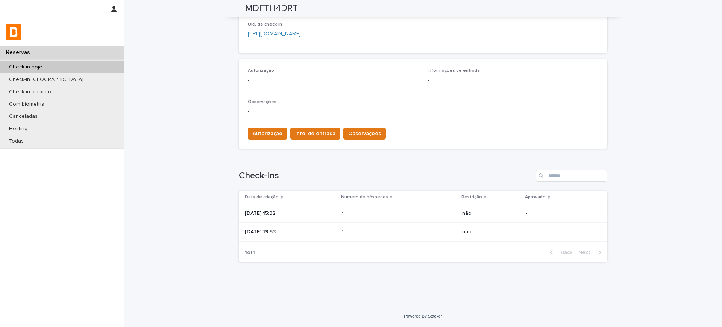
click at [316, 233] on p "[DATE] 19:53" at bounding box center [290, 232] width 91 height 6
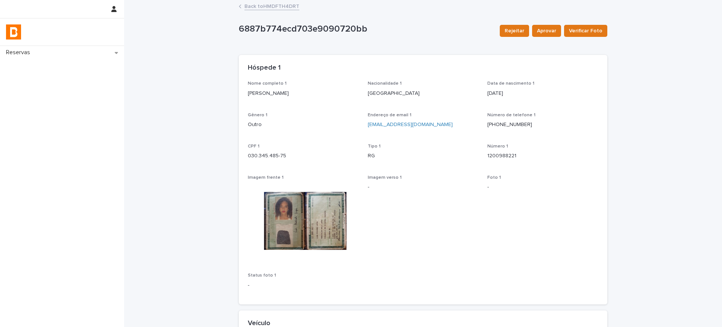
click at [249, 8] on link "Back to HMDFTH4DRT" at bounding box center [271, 6] width 55 height 9
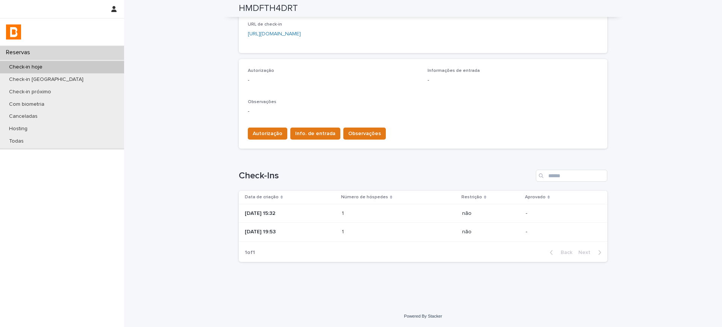
scroll to position [26, 0]
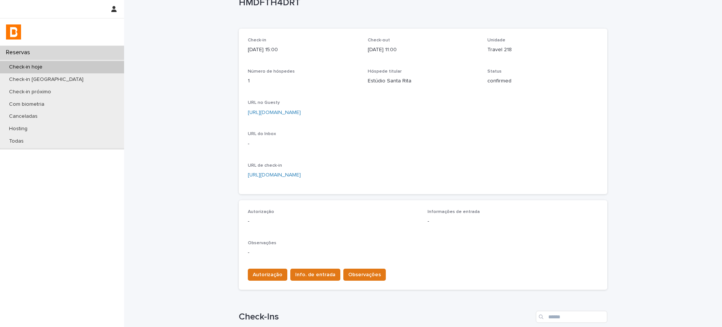
click at [496, 49] on p "Travel 218" at bounding box center [542, 50] width 111 height 8
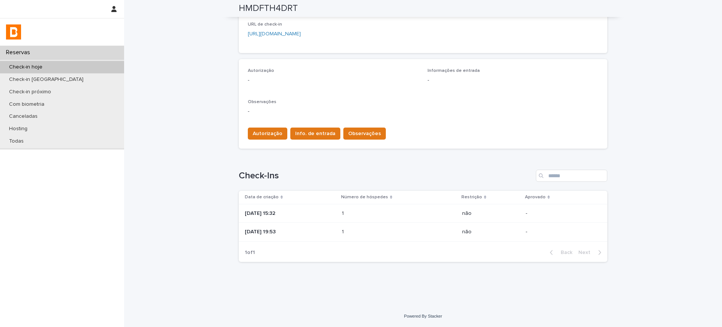
click at [310, 212] on p "[DATE] 15:32" at bounding box center [290, 213] width 91 height 6
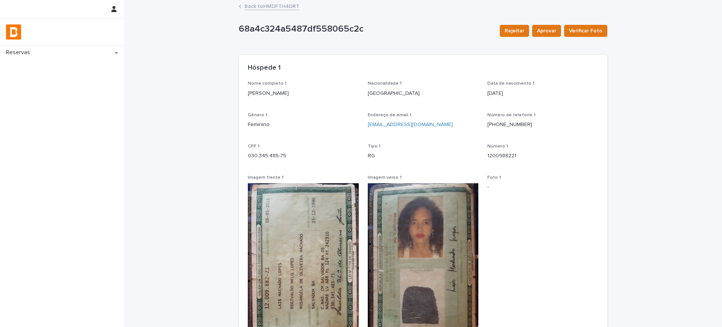
click at [270, 94] on p "[PERSON_NAME]" at bounding box center [303, 93] width 111 height 8
click at [509, 152] on p "1200988221" at bounding box center [542, 156] width 111 height 8
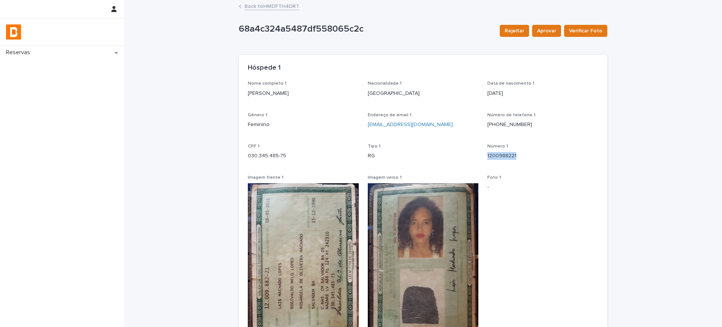
click at [509, 152] on p "1200988221" at bounding box center [542, 156] width 111 height 8
click at [262, 158] on p "030.345.485-75" at bounding box center [303, 156] width 111 height 8
click at [276, 6] on link "Back to HMDFTH4DRT" at bounding box center [271, 6] width 55 height 9
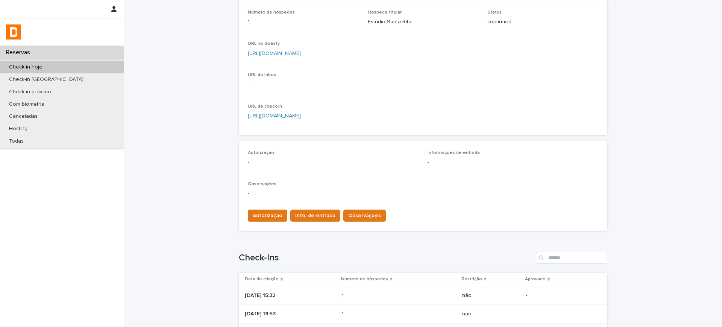
scroll to position [94, 0]
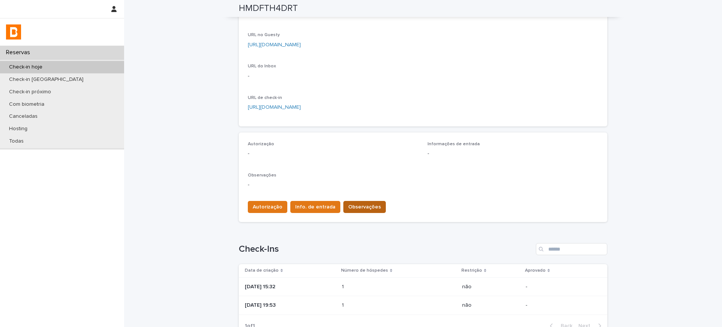
click at [350, 205] on span "Observações" at bounding box center [364, 207] width 33 height 8
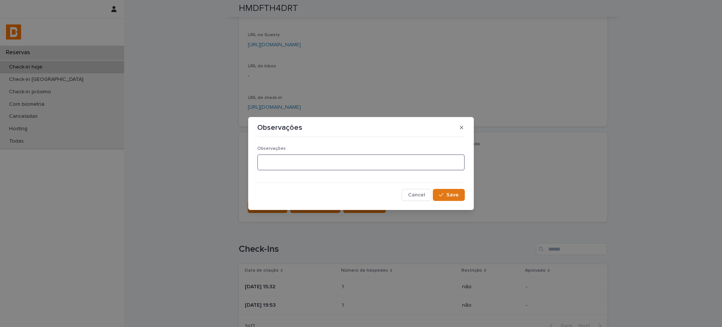
click at [314, 160] on textarea at bounding box center [361, 162] width 208 height 16
type textarea "*******"
click at [450, 193] on span "Save" at bounding box center [452, 194] width 12 height 5
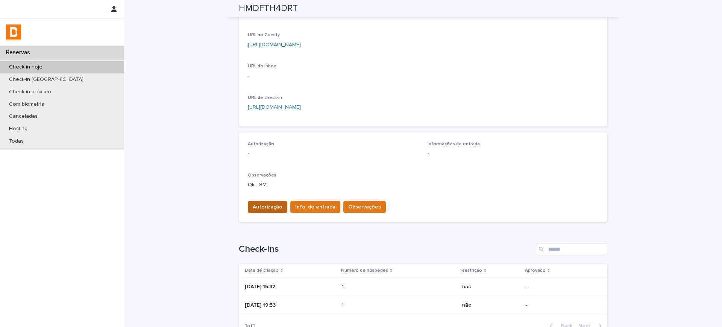
click at [267, 208] on span "Autorização" at bounding box center [268, 207] width 30 height 8
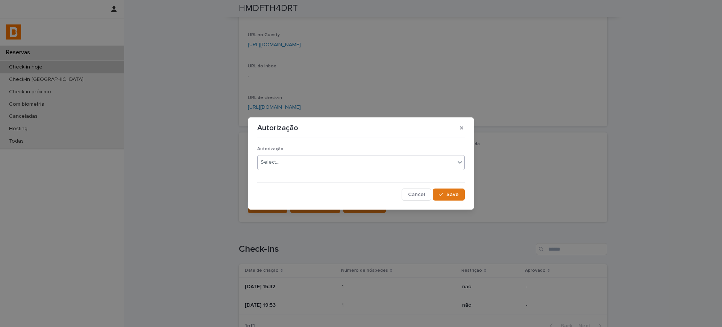
click at [280, 159] on div at bounding box center [280, 162] width 1 height 9
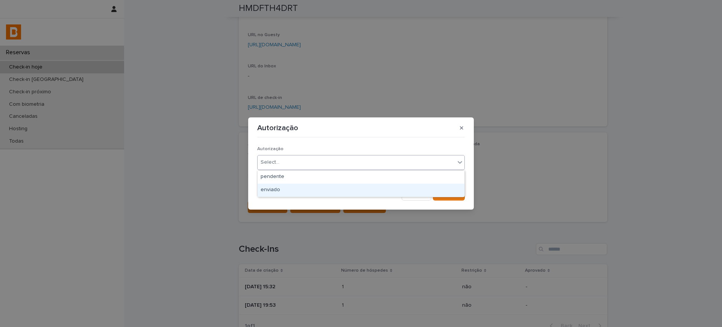
click at [280, 191] on div "enviado" at bounding box center [361, 189] width 207 height 13
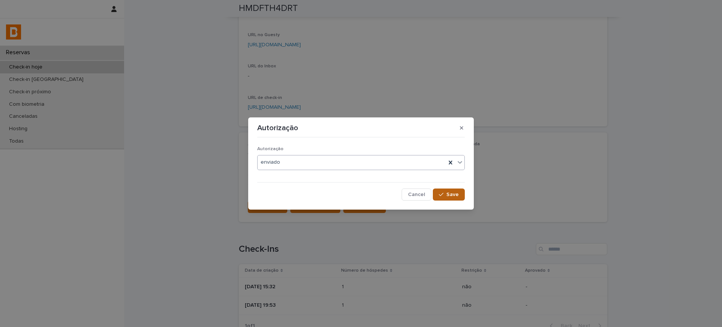
click at [458, 198] on button "Save" at bounding box center [449, 194] width 32 height 12
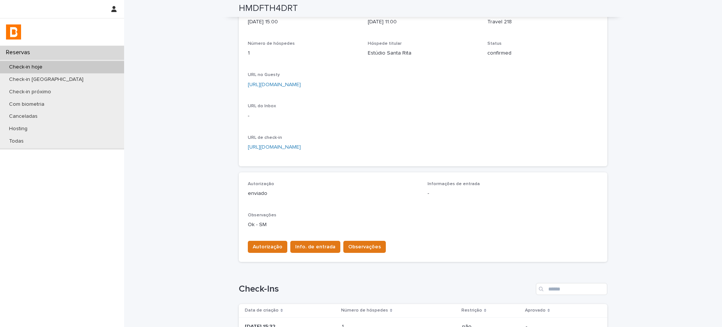
scroll to position [0, 0]
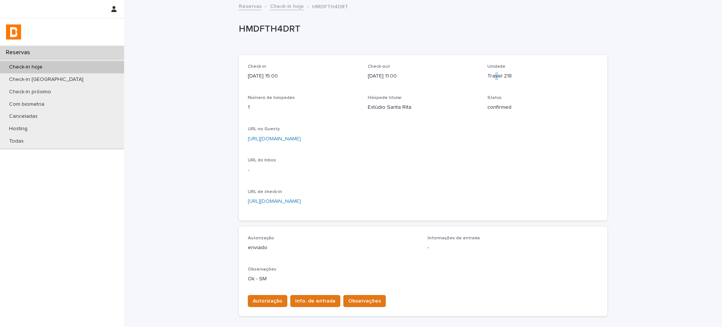
click at [491, 74] on p "Travel 218" at bounding box center [542, 76] width 111 height 8
click at [490, 74] on p "Travel 218" at bounding box center [542, 76] width 111 height 8
click at [314, 302] on span "Info. de entrada" at bounding box center [315, 301] width 40 height 8
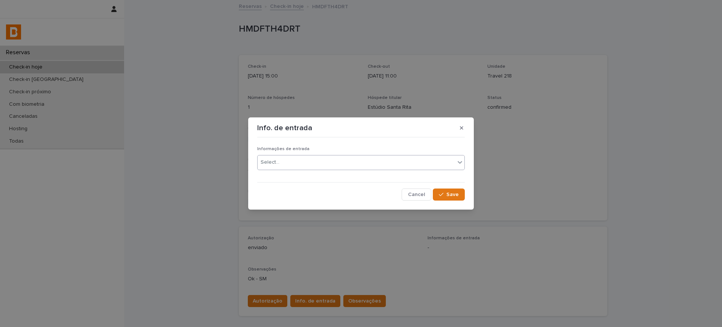
click at [298, 155] on div "Select..." at bounding box center [361, 162] width 208 height 15
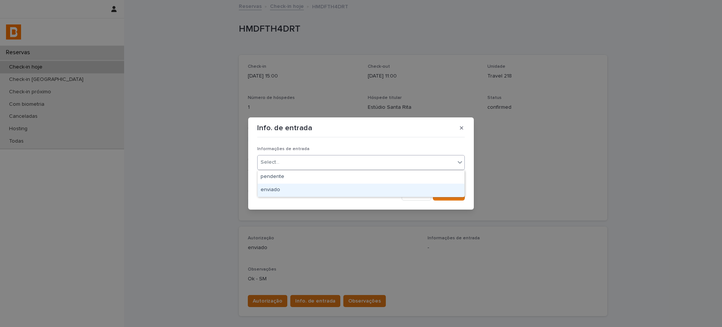
click at [280, 192] on div "enviado" at bounding box center [361, 189] width 207 height 13
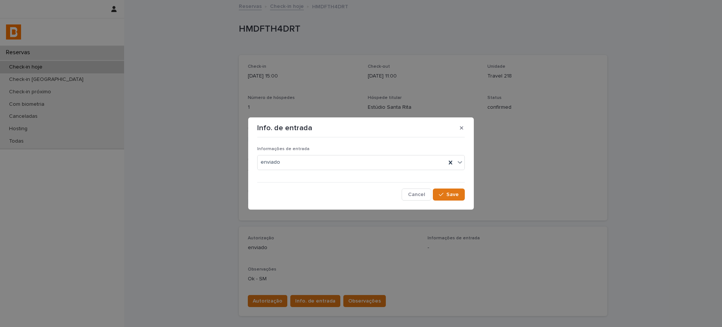
click at [433, 194] on div "Cancel Save" at bounding box center [361, 194] width 208 height 12
click at [443, 195] on icon "button" at bounding box center [441, 194] width 5 height 5
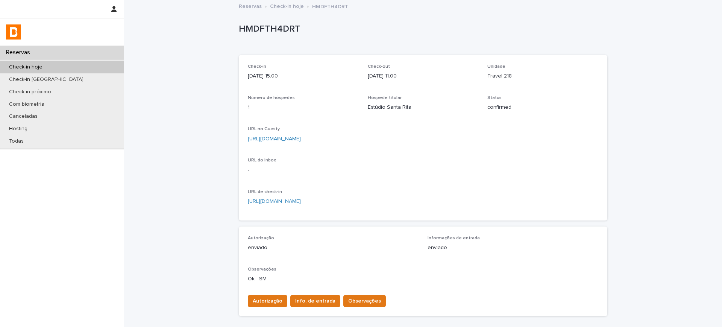
click at [280, 9] on link "Check-in hoje" at bounding box center [287, 6] width 34 height 9
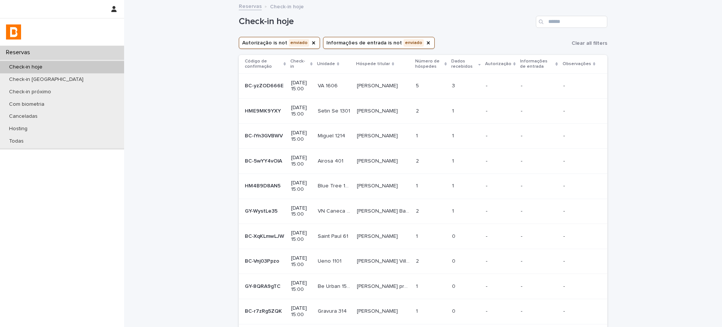
click at [456, 112] on p at bounding box center [466, 111] width 28 height 6
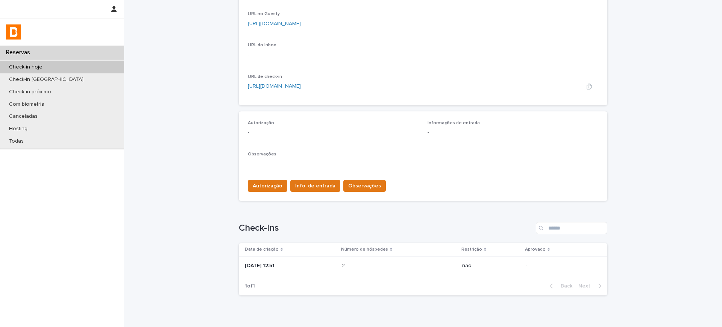
scroll to position [149, 0]
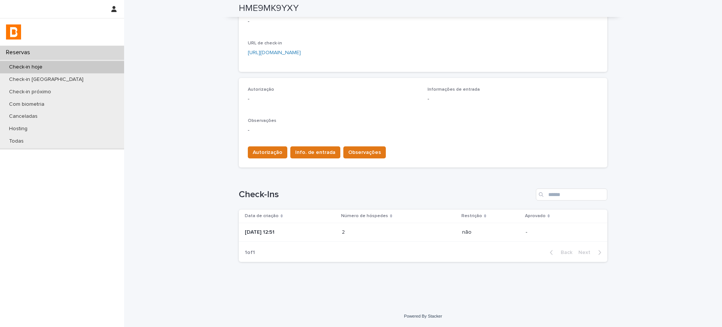
click at [336, 235] on div "[DATE] 12:51" at bounding box center [290, 232] width 91 height 12
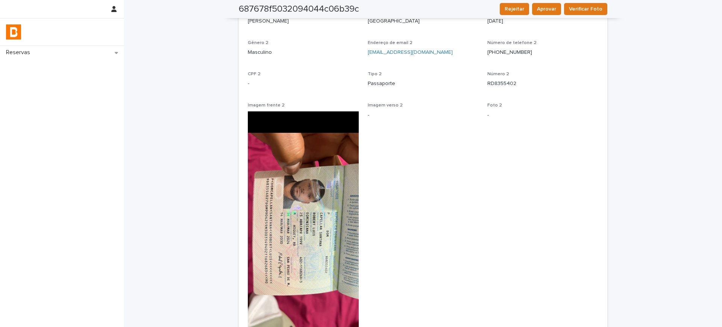
scroll to position [423, 0]
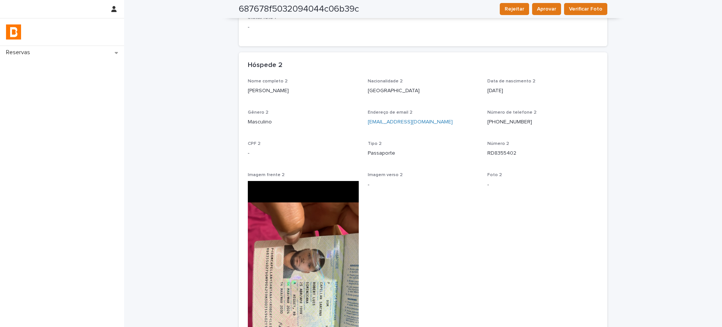
click at [280, 93] on p "[PERSON_NAME]" at bounding box center [303, 91] width 111 height 8
click at [280, 94] on p "[PERSON_NAME]" at bounding box center [303, 91] width 111 height 8
click at [276, 94] on div at bounding box center [276, 94] width 0 height 0
click at [280, 94] on body "Reservas Back to HME9MK9YXY Loading... Saving… Loading... Saving… 687678f503209…" at bounding box center [361, 163] width 722 height 327
click at [280, 326] on div at bounding box center [361, 327] width 722 height 0
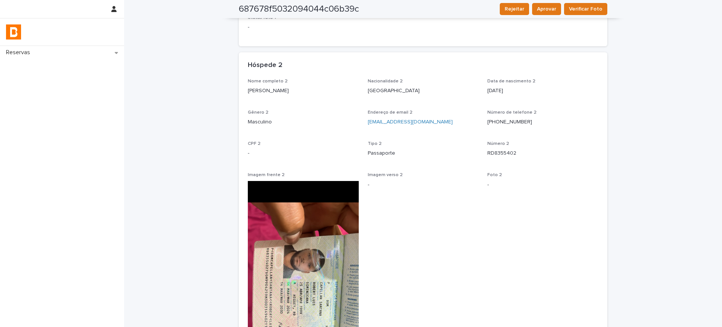
click at [280, 326] on div at bounding box center [361, 327] width 722 height 0
click at [283, 91] on p "[PERSON_NAME]" at bounding box center [303, 91] width 111 height 8
click at [491, 154] on p "RD8355402" at bounding box center [542, 153] width 111 height 8
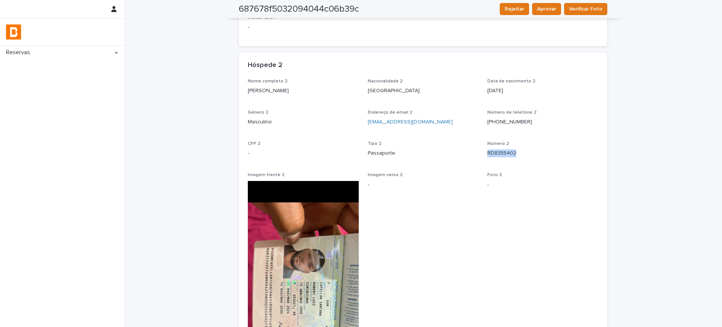
click at [491, 154] on p "RD8355402" at bounding box center [542, 153] width 111 height 8
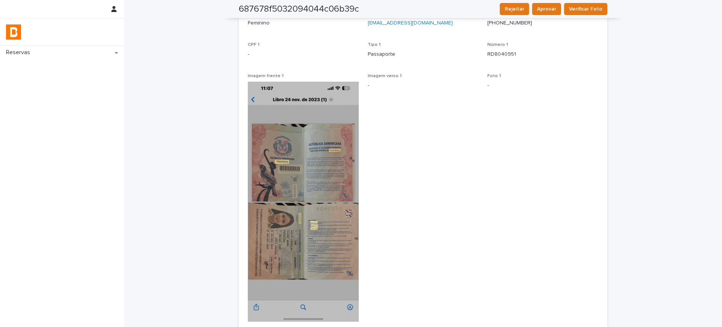
scroll to position [47, 0]
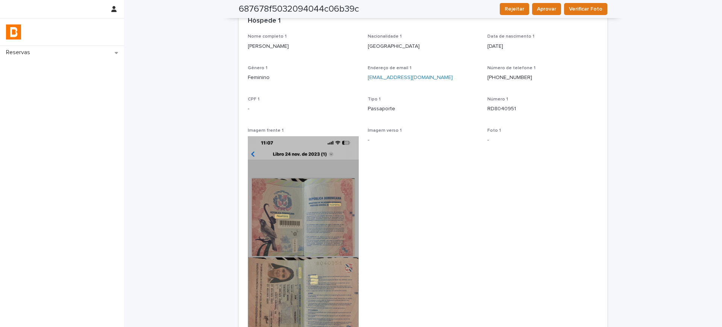
click at [267, 46] on p "[PERSON_NAME]" at bounding box center [303, 46] width 111 height 8
click at [492, 109] on p "RD8040951" at bounding box center [542, 109] width 111 height 8
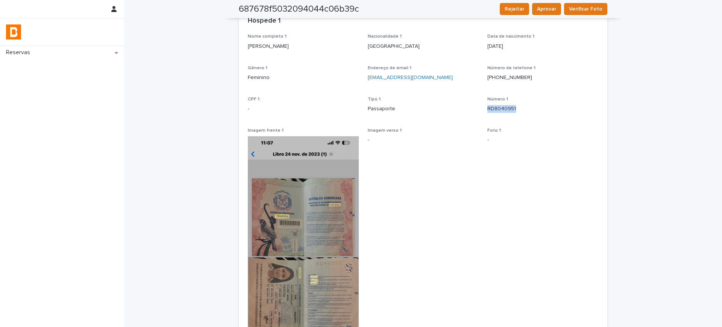
click at [492, 109] on p "RD8040951" at bounding box center [542, 109] width 111 height 8
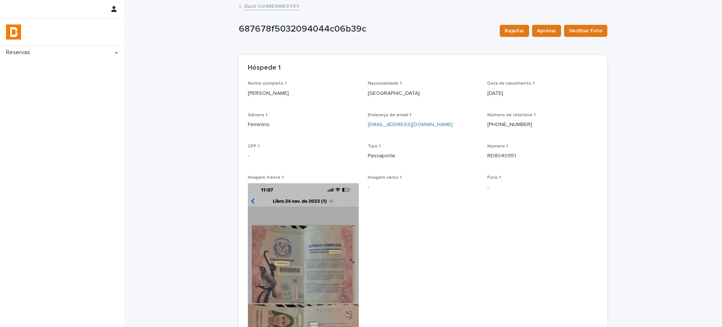
click at [269, 8] on link "Back to HME9MK9YXY" at bounding box center [271, 6] width 55 height 9
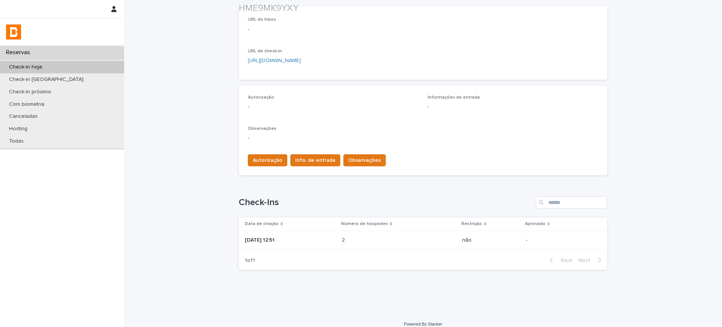
scroll to position [141, 0]
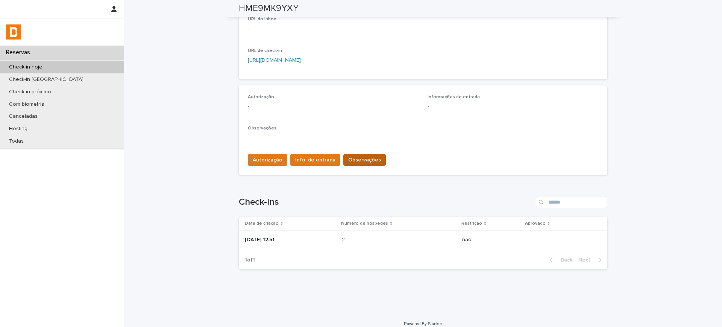
click at [355, 155] on button "Observações" at bounding box center [364, 160] width 42 height 12
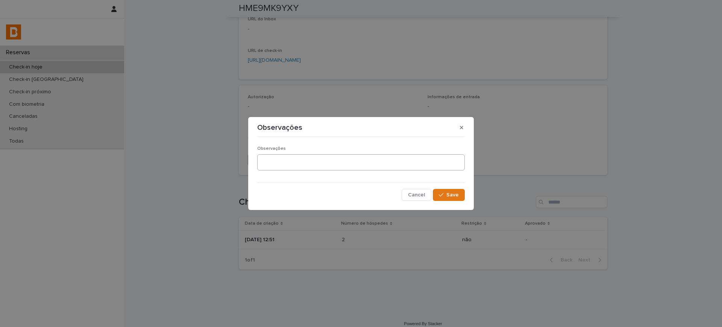
click at [327, 153] on div "Observações" at bounding box center [361, 161] width 208 height 30
drag, startPoint x: 316, startPoint y: 164, endPoint x: 309, endPoint y: 178, distance: 15.5
click at [314, 169] on textarea at bounding box center [361, 162] width 208 height 16
click at [309, 178] on div "Observações Cancel Save" at bounding box center [361, 170] width 208 height 61
click at [308, 167] on textarea at bounding box center [361, 162] width 208 height 16
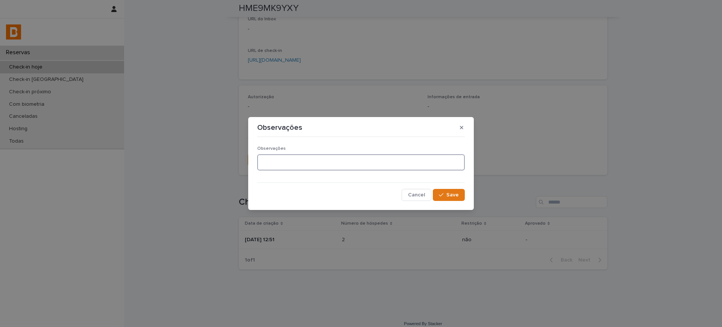
paste textarea "**********"
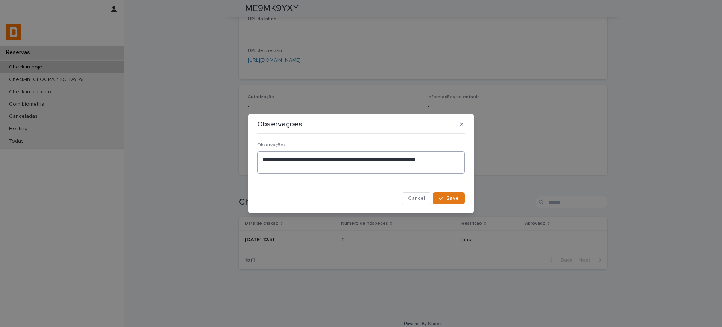
click at [360, 156] on textarea "**********" at bounding box center [361, 162] width 208 height 23
type textarea "**********"
click at [443, 196] on icon "button" at bounding box center [441, 198] width 5 height 5
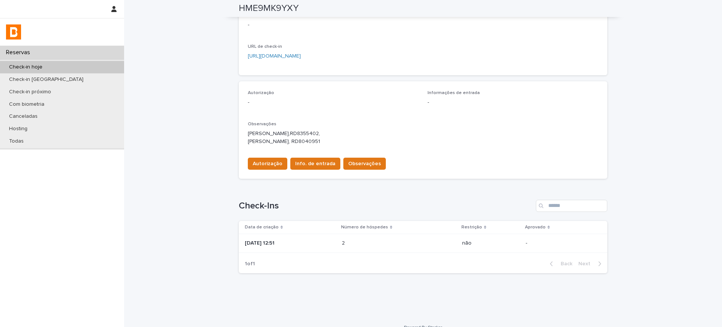
scroll to position [0, 0]
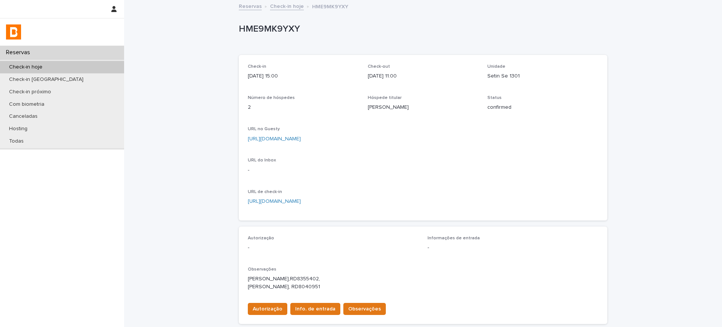
click at [499, 77] on p "Setin Se 1301" at bounding box center [542, 76] width 111 height 8
click at [507, 76] on p "Setin Se 1301" at bounding box center [542, 76] width 111 height 8
click at [508, 76] on p "Setin Se 1301" at bounding box center [542, 76] width 111 height 8
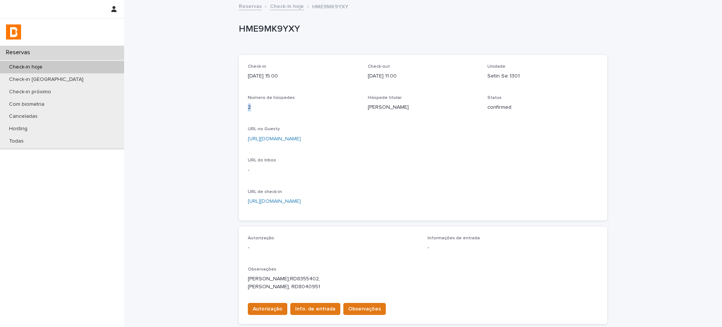
drag, startPoint x: 237, startPoint y: 106, endPoint x: 276, endPoint y: 103, distance: 39.2
click at [274, 102] on div "Check-in [DATE] 15:00 Check-out [DATE] 11:00 Unidade Setin Se 1301 Número de hó…" at bounding box center [423, 137] width 368 height 165
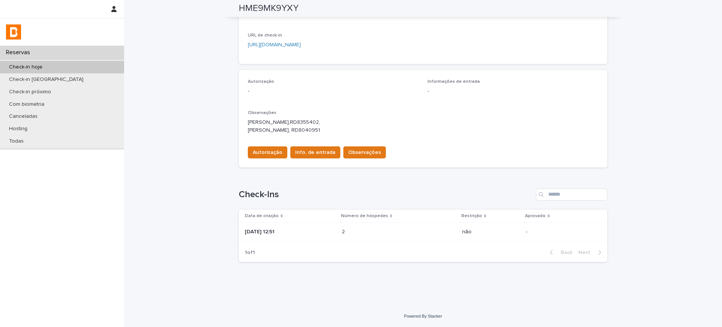
click at [330, 234] on p "[DATE] 12:51" at bounding box center [290, 232] width 91 height 6
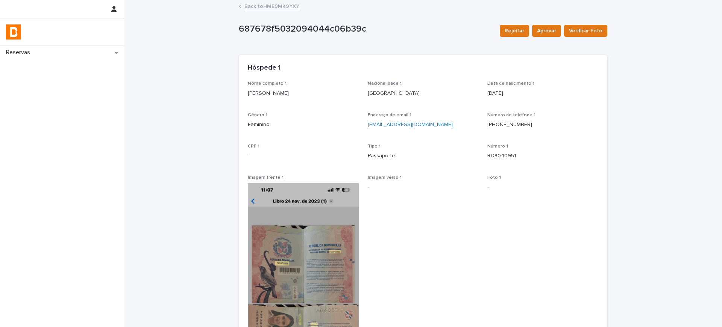
click at [263, 6] on link "Back to HME9MK9YXY" at bounding box center [271, 6] width 55 height 9
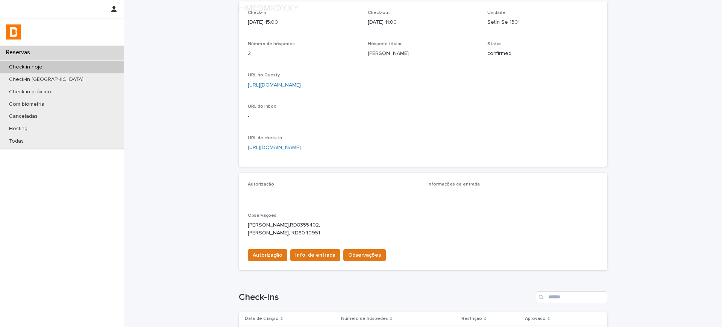
scroll to position [156, 0]
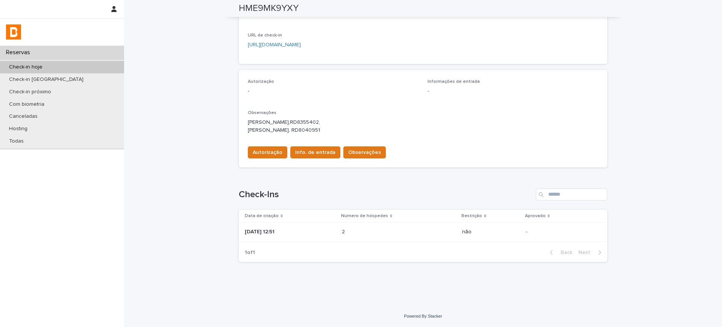
click at [248, 121] on p "[PERSON_NAME],RD8355402, [PERSON_NAME], RD8040951" at bounding box center [423, 126] width 350 height 16
drag, startPoint x: 245, startPoint y: 122, endPoint x: 311, endPoint y: 124, distance: 66.6
click at [311, 124] on p "[PERSON_NAME],RD8355402, [PERSON_NAME], RD8040951" at bounding box center [423, 126] width 350 height 16
click at [328, 116] on div "Observações [PERSON_NAME],RD8355402, [PERSON_NAME], RD8040951" at bounding box center [423, 125] width 350 height 30
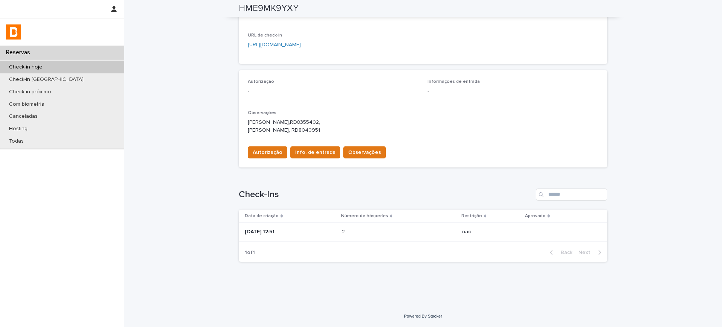
click at [328, 119] on p "[PERSON_NAME],RD8355402, [PERSON_NAME], RD8040951" at bounding box center [423, 126] width 350 height 16
click at [248, 129] on p "[PERSON_NAME],RD8355402, [PERSON_NAME], RD8040951" at bounding box center [423, 126] width 350 height 16
drag, startPoint x: 245, startPoint y: 128, endPoint x: 314, endPoint y: 133, distance: 69.0
click at [314, 133] on p "[PERSON_NAME],RD8355402, [PERSON_NAME], RD8040951" at bounding box center [423, 126] width 350 height 16
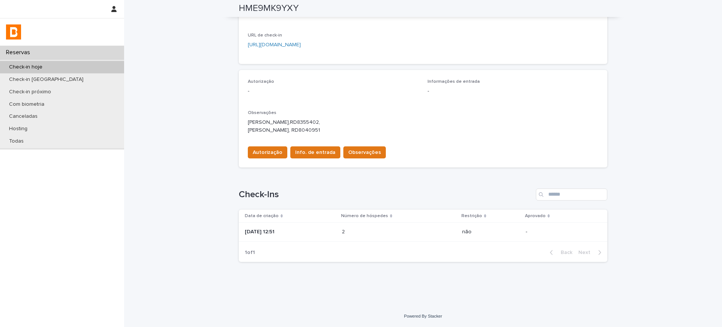
click at [339, 128] on p "[PERSON_NAME],RD8355402, [PERSON_NAME], RD8040951" at bounding box center [423, 126] width 350 height 16
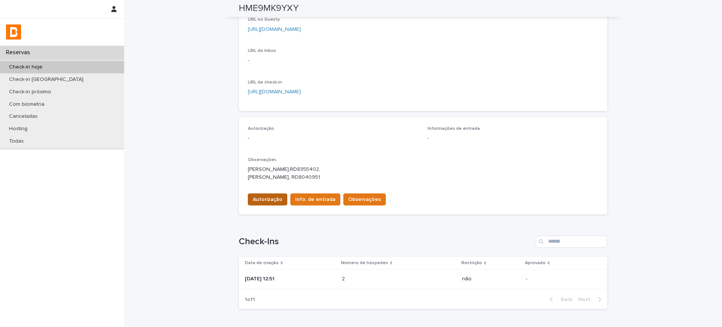
click at [261, 200] on span "Autorização" at bounding box center [268, 200] width 30 height 8
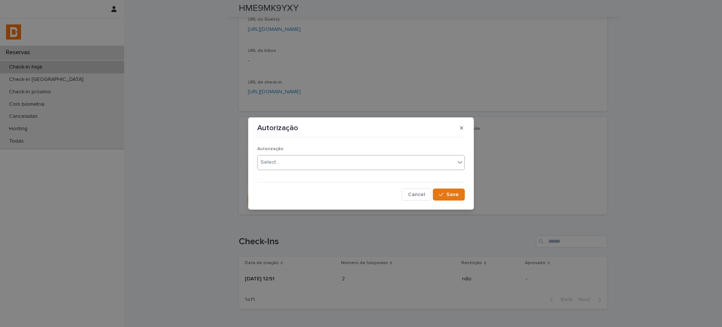
click at [290, 164] on div "Select..." at bounding box center [356, 162] width 197 height 12
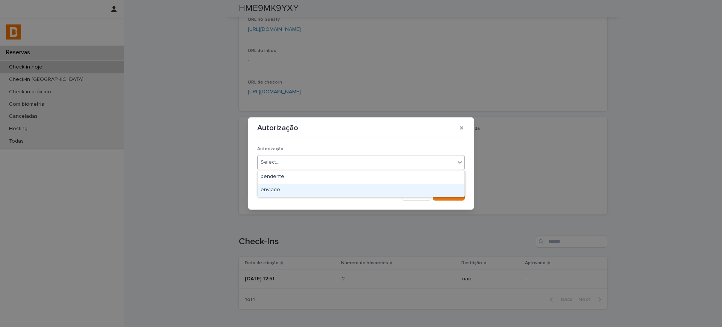
click at [277, 185] on div "enviado" at bounding box center [361, 189] width 207 height 13
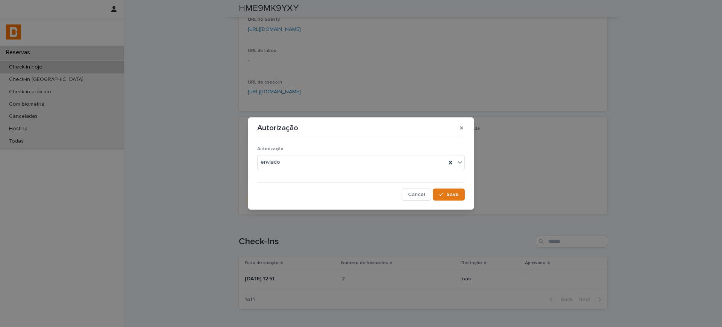
drag, startPoint x: 450, startPoint y: 193, endPoint x: 424, endPoint y: 226, distance: 42.0
click at [450, 192] on span "Save" at bounding box center [452, 194] width 12 height 5
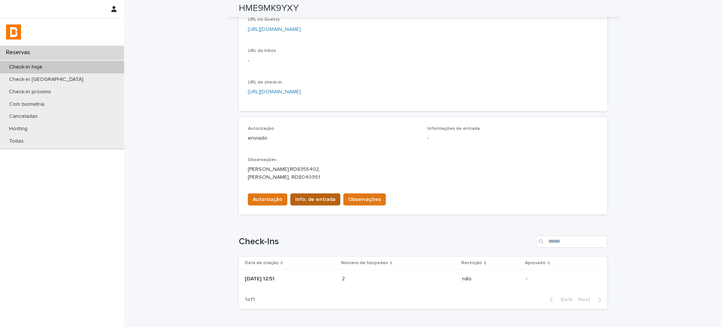
click at [318, 203] on button "Info. de entrada" at bounding box center [315, 199] width 50 height 12
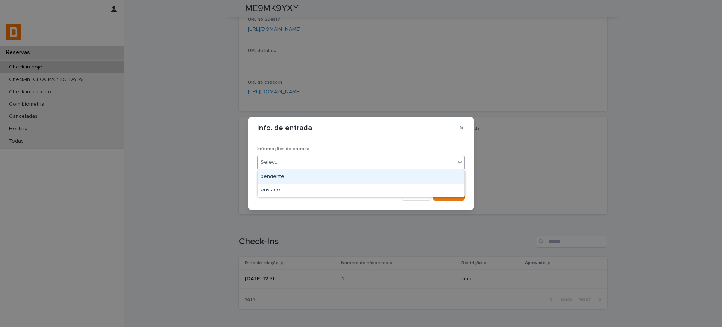
click at [350, 161] on div "Select..." at bounding box center [356, 162] width 197 height 12
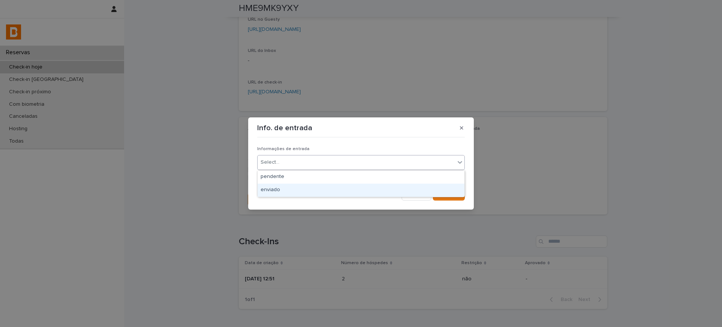
click at [291, 189] on div "enviado" at bounding box center [361, 189] width 207 height 13
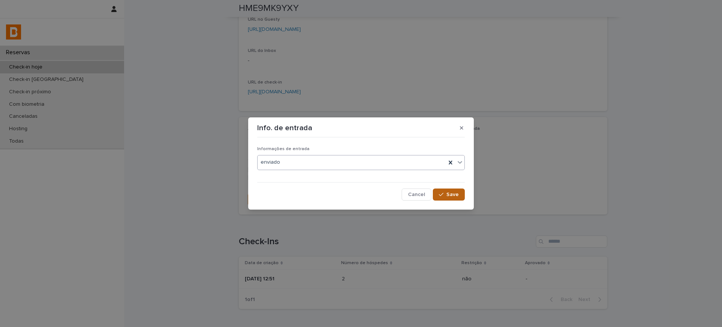
click at [452, 191] on button "Save" at bounding box center [449, 194] width 32 height 12
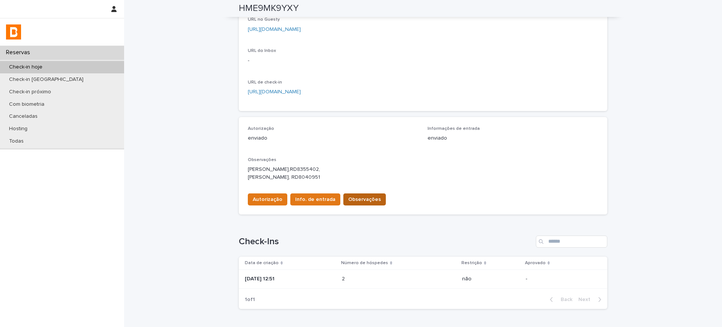
click at [349, 201] on span "Observações" at bounding box center [364, 200] width 33 height 8
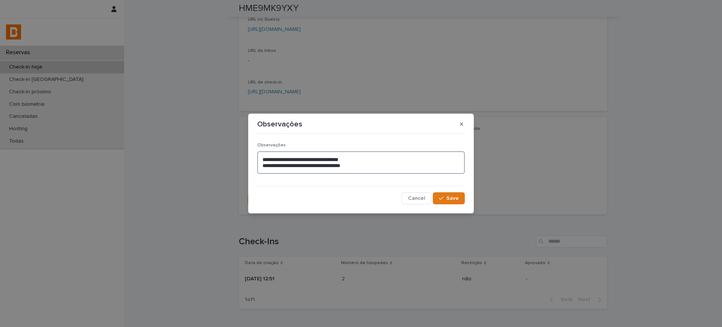
click at [384, 158] on textarea "**********" at bounding box center [361, 162] width 208 height 23
click at [383, 166] on textarea "**********" at bounding box center [361, 162] width 208 height 23
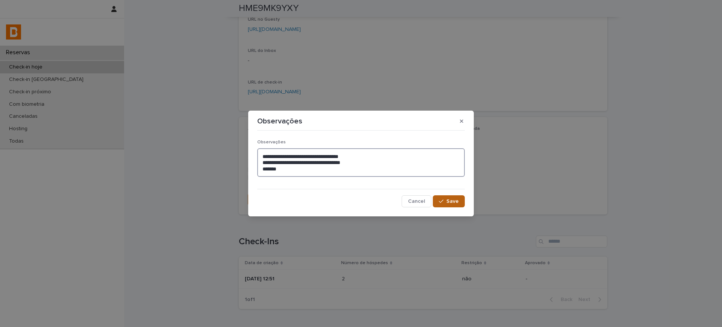
type textarea "**********"
click at [449, 196] on button "Save" at bounding box center [449, 201] width 32 height 12
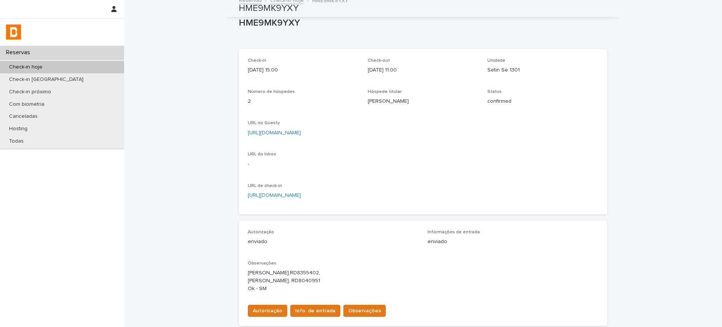
scroll to position [0, 0]
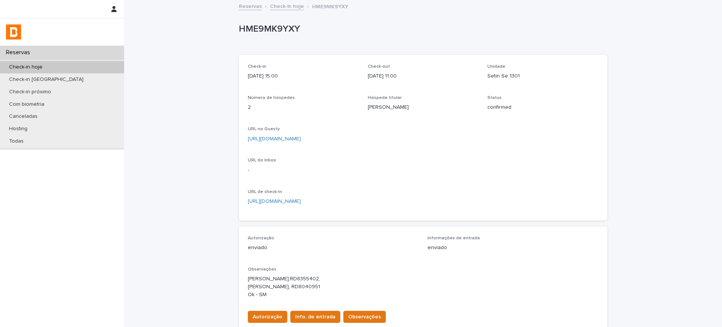
click at [490, 72] on p "Setin Se 1301" at bounding box center [542, 76] width 111 height 8
drag, startPoint x: 486, startPoint y: 77, endPoint x: 492, endPoint y: 81, distance: 7.6
click at [502, 78] on p "Setin Se 1301" at bounding box center [542, 76] width 111 height 8
click at [471, 78] on p "[DATE] 11:00" at bounding box center [423, 76] width 111 height 8
click at [500, 77] on div "Check-in [DATE] 15:00 Check-out [DATE] 11:00 Unidade Setin Se 1301 Número de hó…" at bounding box center [423, 137] width 350 height 147
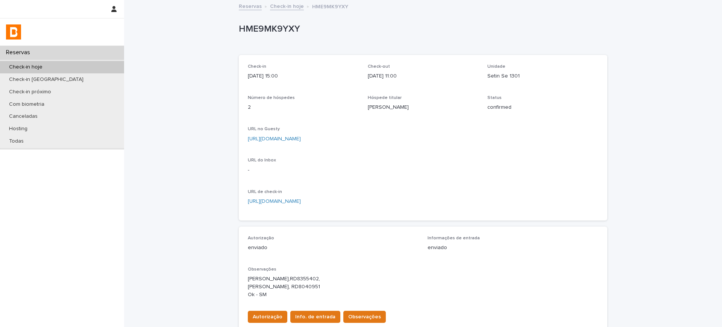
click at [466, 77] on p "[DATE] 11:00" at bounding box center [423, 76] width 111 height 8
click at [245, 32] on p "HME9MK9YXY" at bounding box center [421, 29] width 365 height 11
click at [246, 32] on p "HME9MK9YXY" at bounding box center [421, 29] width 365 height 11
click at [251, 32] on p "HME9MK9YXY" at bounding box center [421, 29] width 365 height 11
